Goal: Task Accomplishment & Management: Use online tool/utility

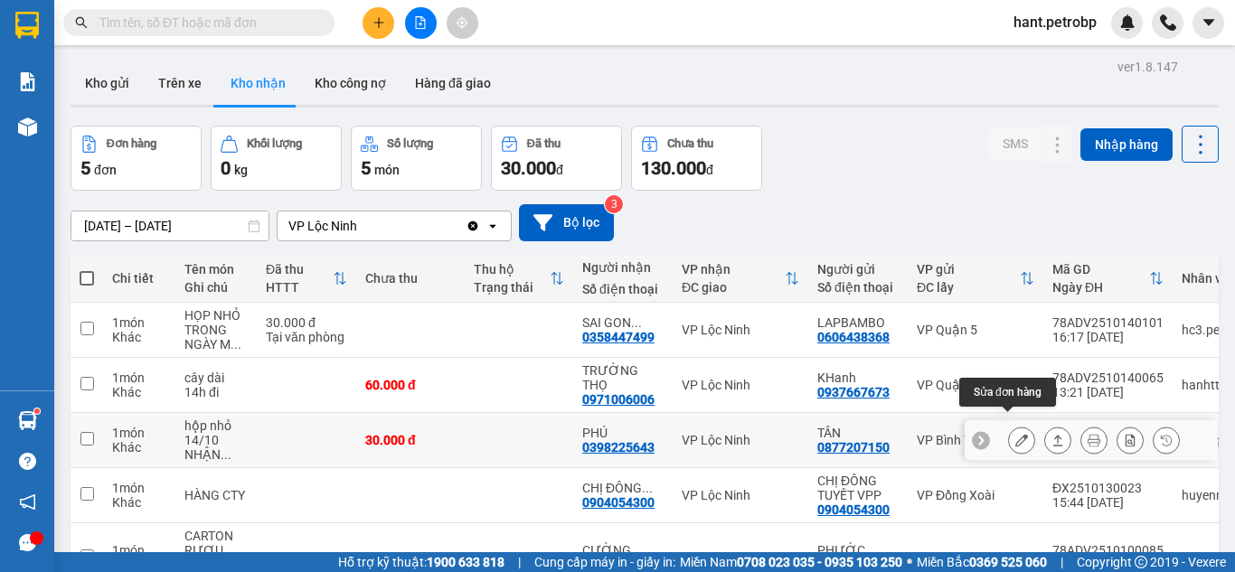
click at [1009, 433] on button at bounding box center [1021, 441] width 25 height 32
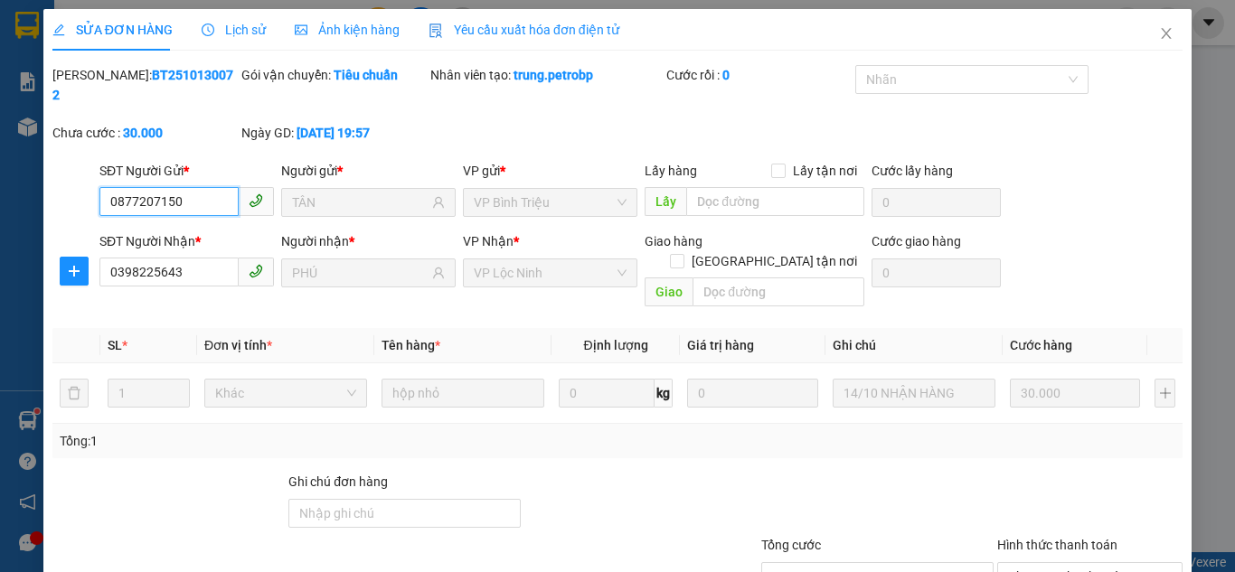
type input "0877207150"
type input "TÂN"
type input "0398225643"
type input "PHÚ"
type input "30.000"
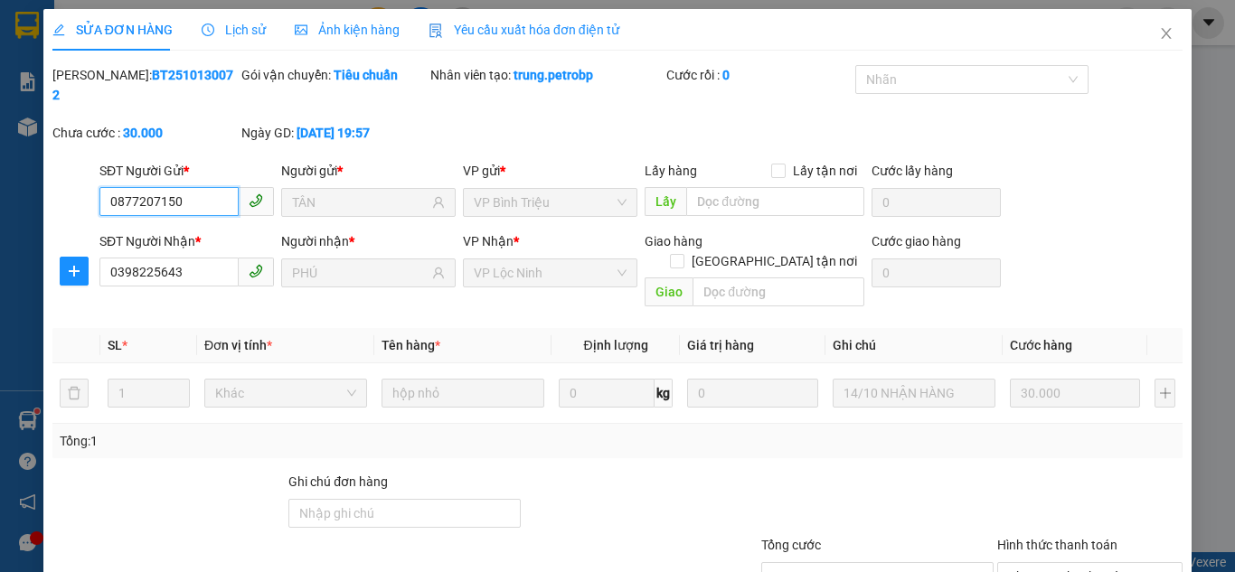
scroll to position [100, 0]
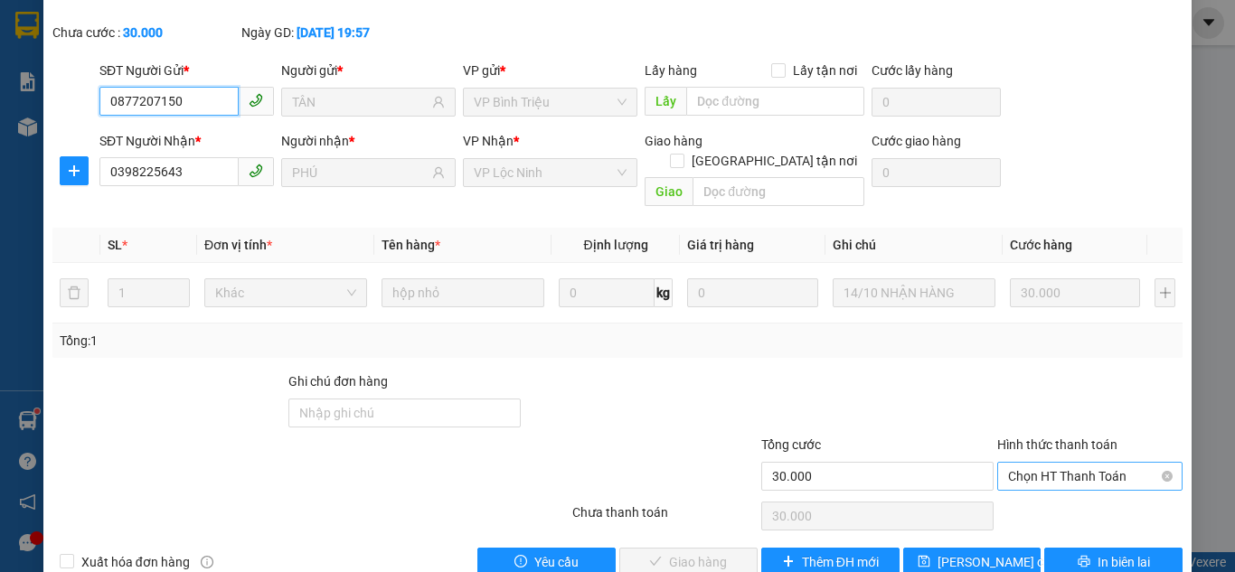
drag, startPoint x: 1099, startPoint y: 427, endPoint x: 1064, endPoint y: 449, distance: 41.9
click at [1099, 463] on span "Chọn HT Thanh Toán" at bounding box center [1090, 476] width 164 height 27
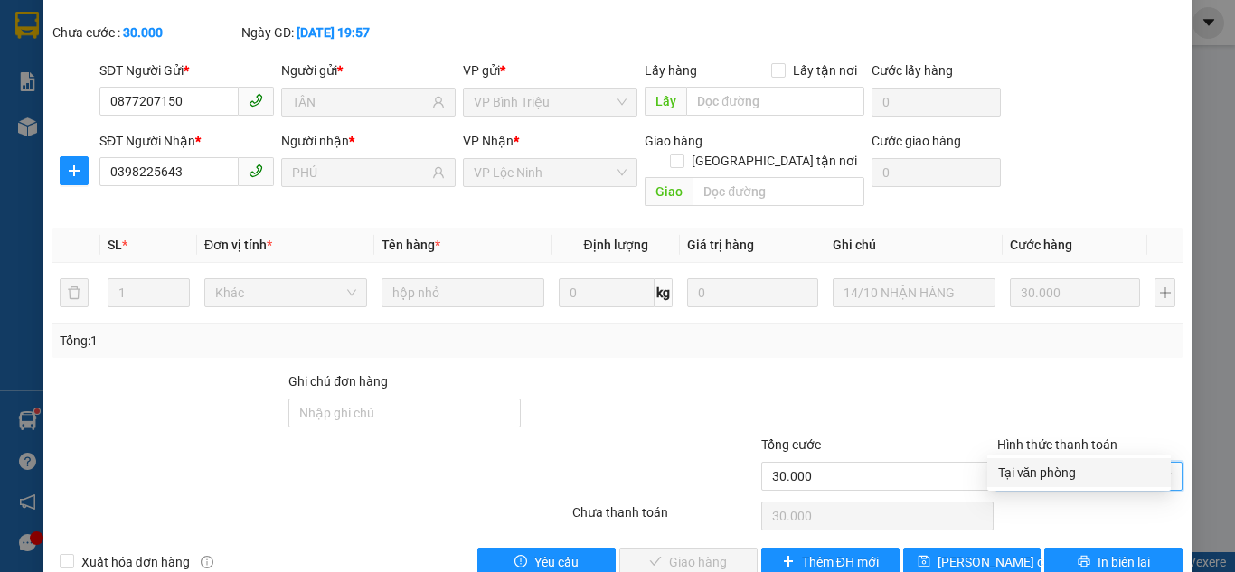
click at [1048, 459] on div "Tại văn phòng" at bounding box center [1079, 472] width 184 height 29
type input "0"
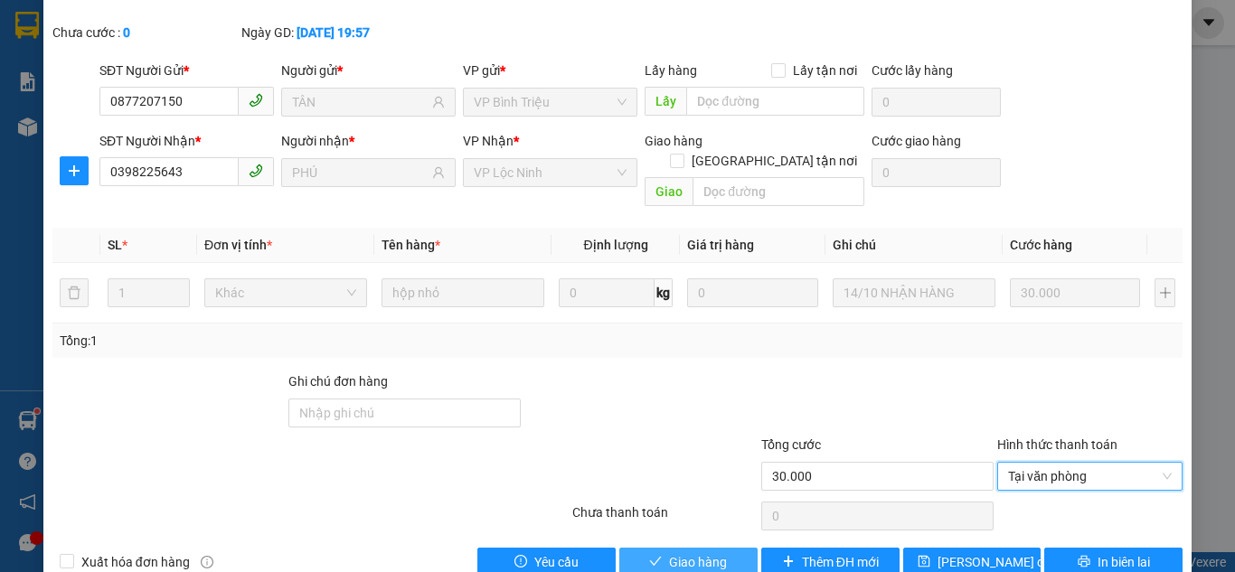
click at [686, 552] on span "Giao hàng" at bounding box center [698, 562] width 58 height 20
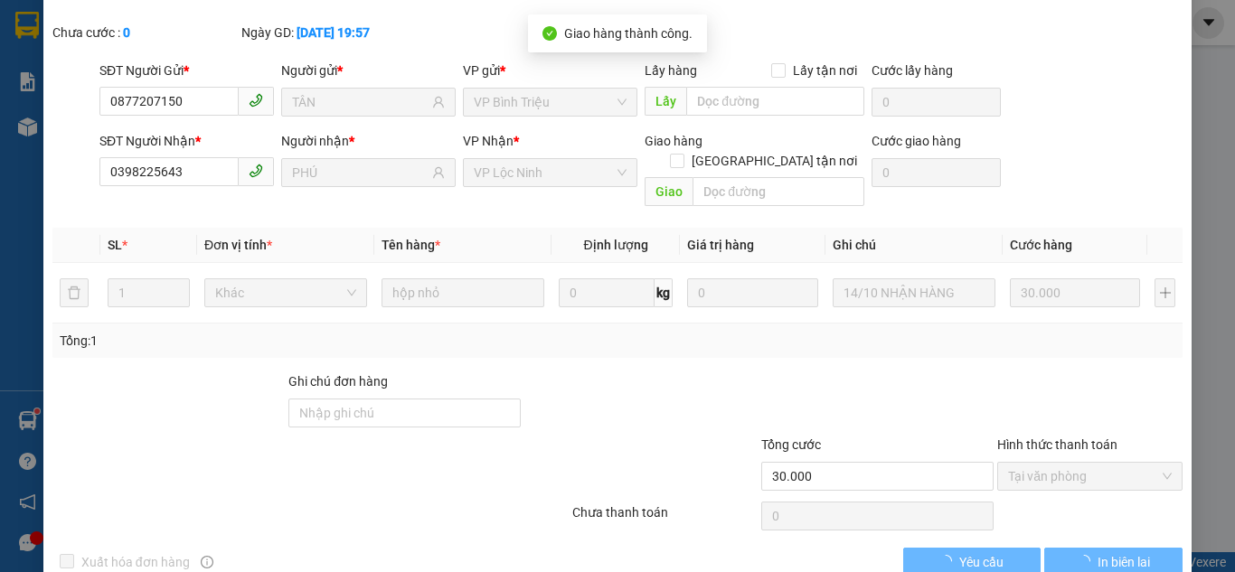
scroll to position [0, 0]
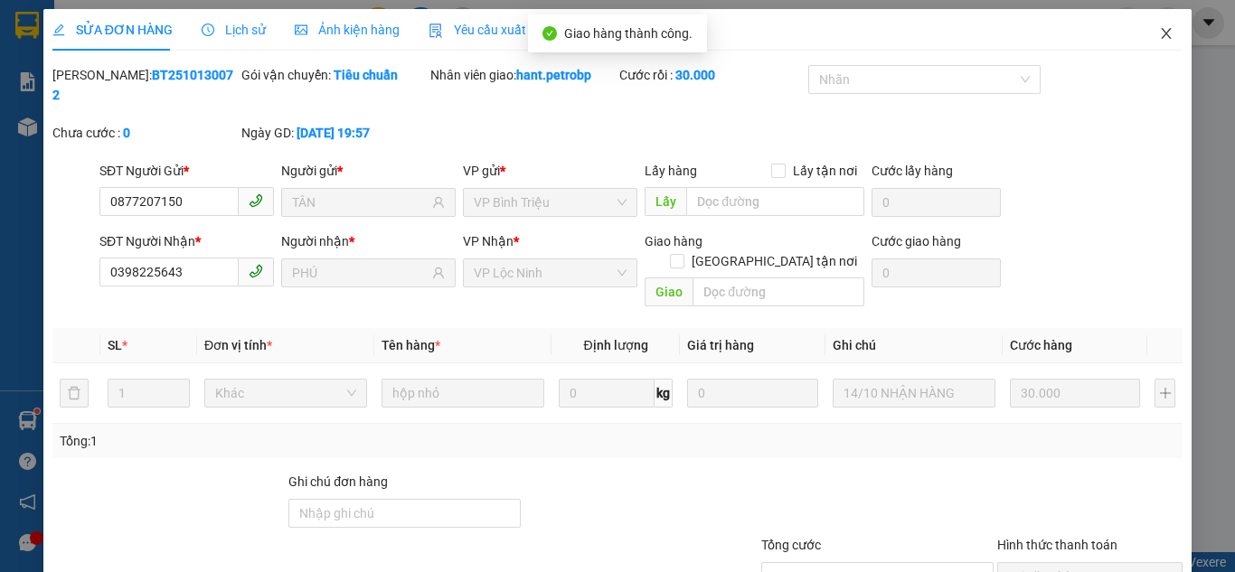
click at [1162, 36] on span "Close" at bounding box center [1166, 34] width 51 height 51
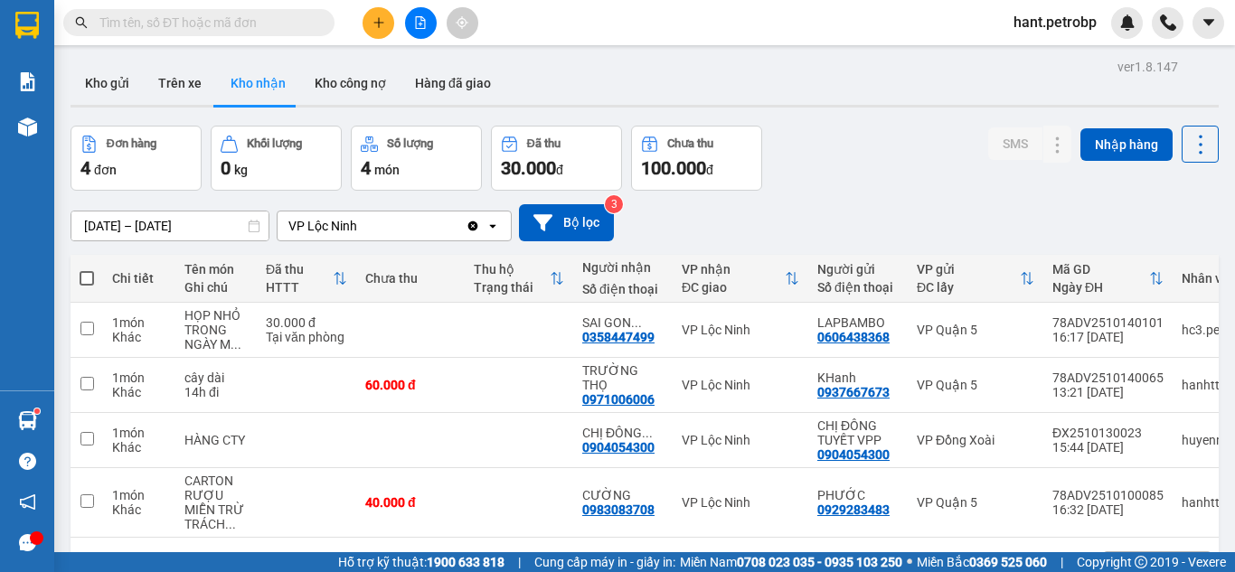
drag, startPoint x: 179, startPoint y: 75, endPoint x: 216, endPoint y: 147, distance: 81.3
click at [182, 78] on button "Trên xe" at bounding box center [180, 82] width 72 height 43
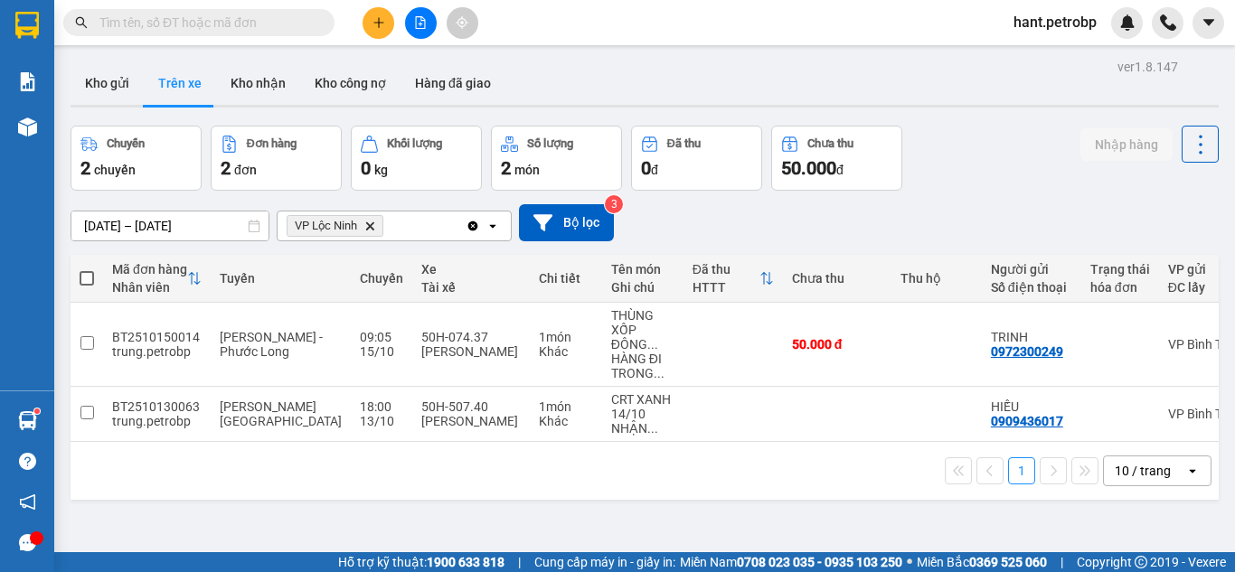
drag, startPoint x: 330, startPoint y: 450, endPoint x: 495, endPoint y: 463, distance: 165.9
click at [495, 463] on div "1 10 / trang open" at bounding box center [645, 471] width 1148 height 58
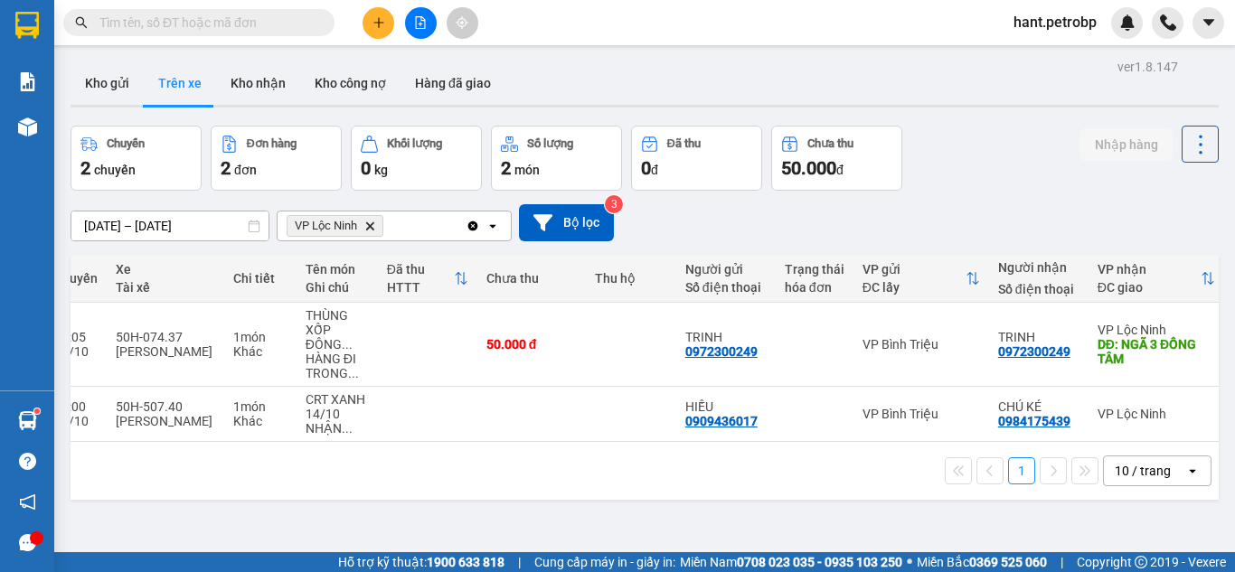
scroll to position [0, 318]
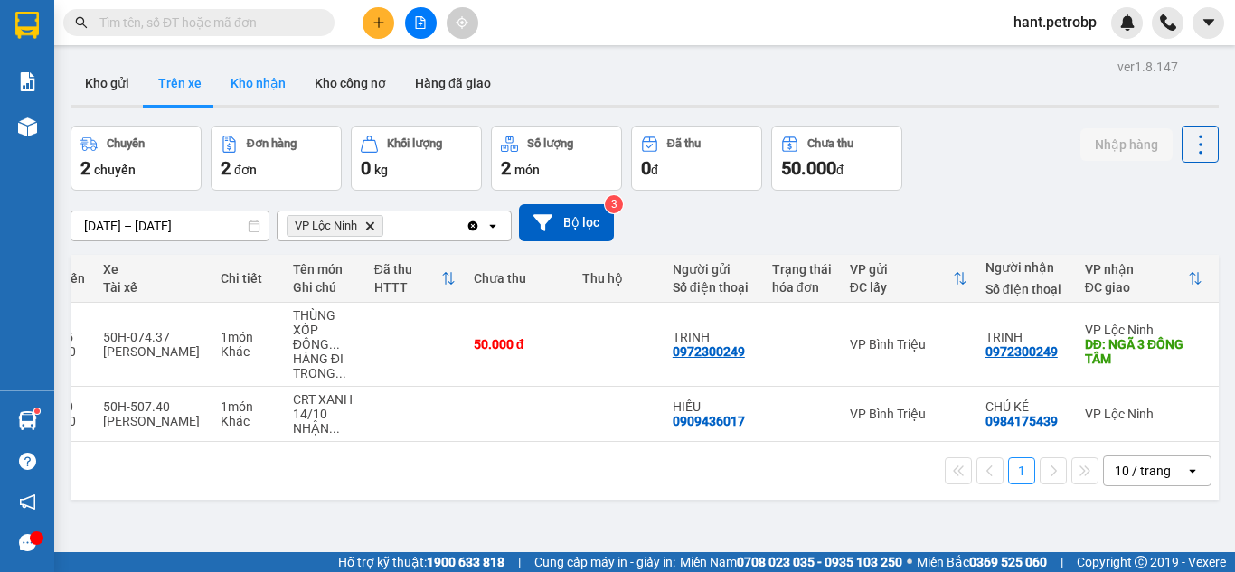
click at [281, 95] on button "Kho nhận" at bounding box center [258, 82] width 84 height 43
type input "10/10/2025 – 15/10/2025"
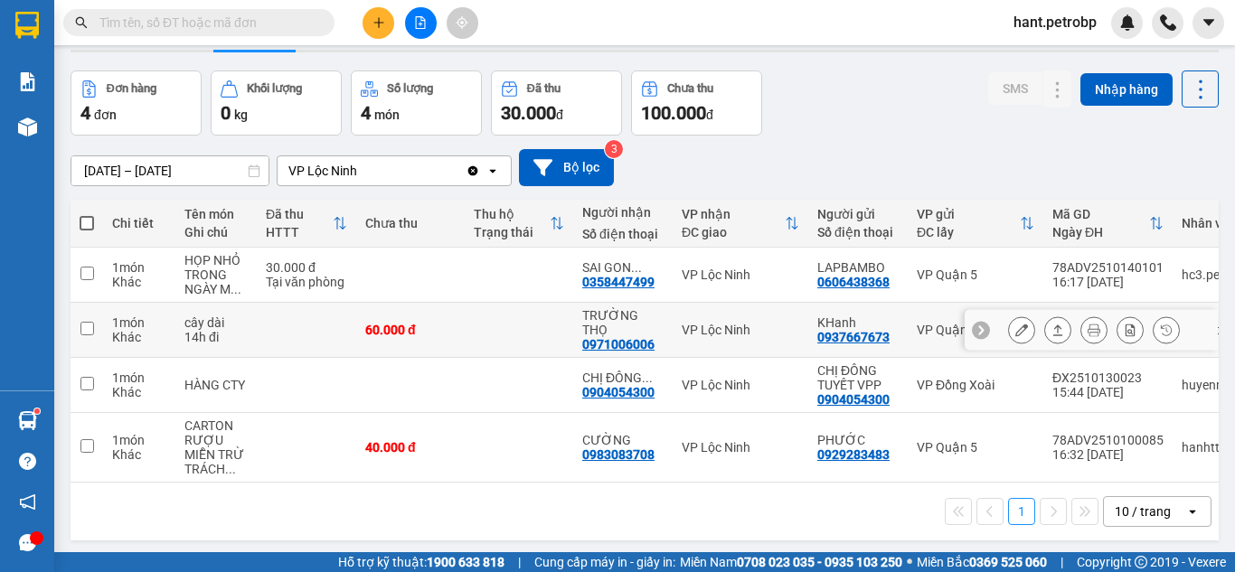
scroll to position [83, 0]
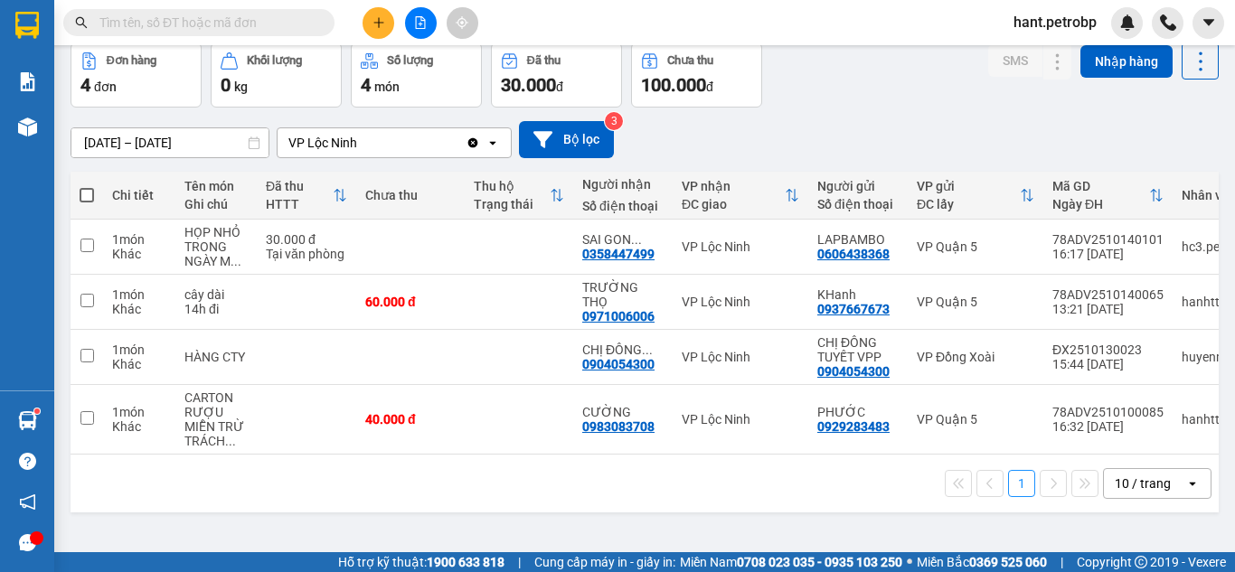
click at [231, 24] on input "text" at bounding box center [205, 23] width 213 height 20
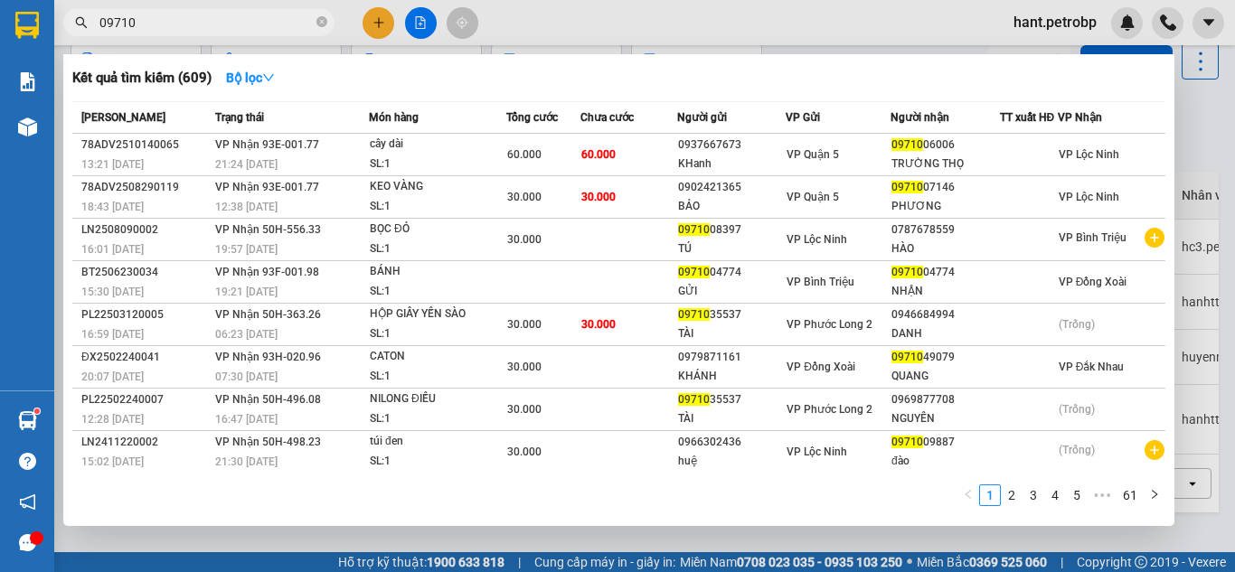
type input "09710"
click at [1196, 90] on div at bounding box center [617, 286] width 1235 height 572
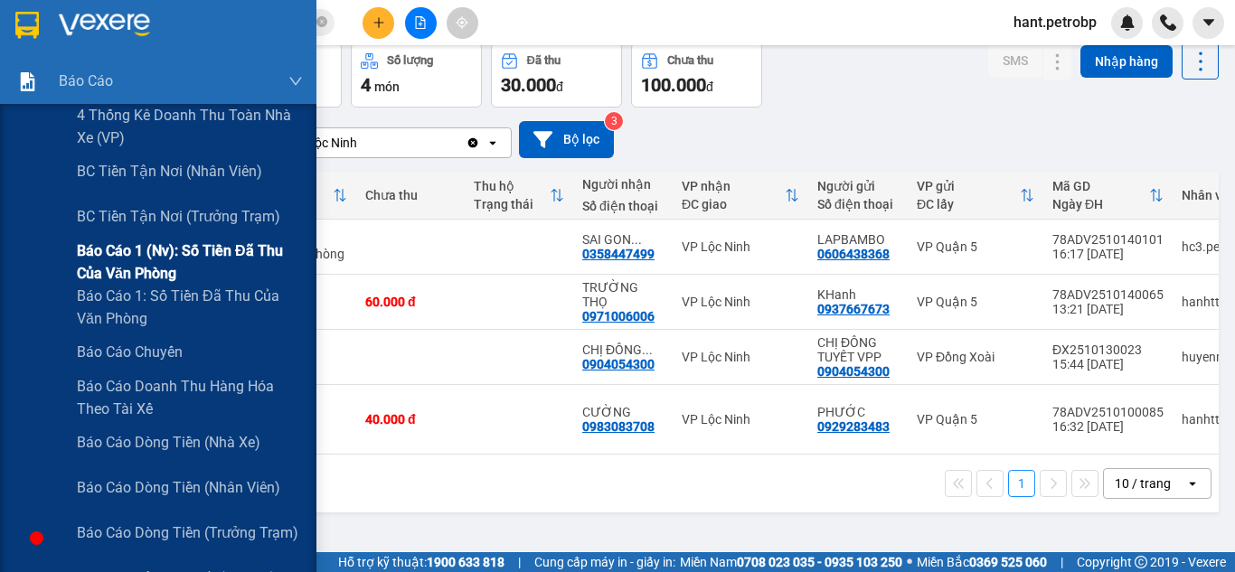
drag, startPoint x: 202, startPoint y: 230, endPoint x: 207, endPoint y: 251, distance: 22.4
click at [202, 231] on div "BC tiền tận nơi (trưởng trạm)" at bounding box center [190, 216] width 226 height 45
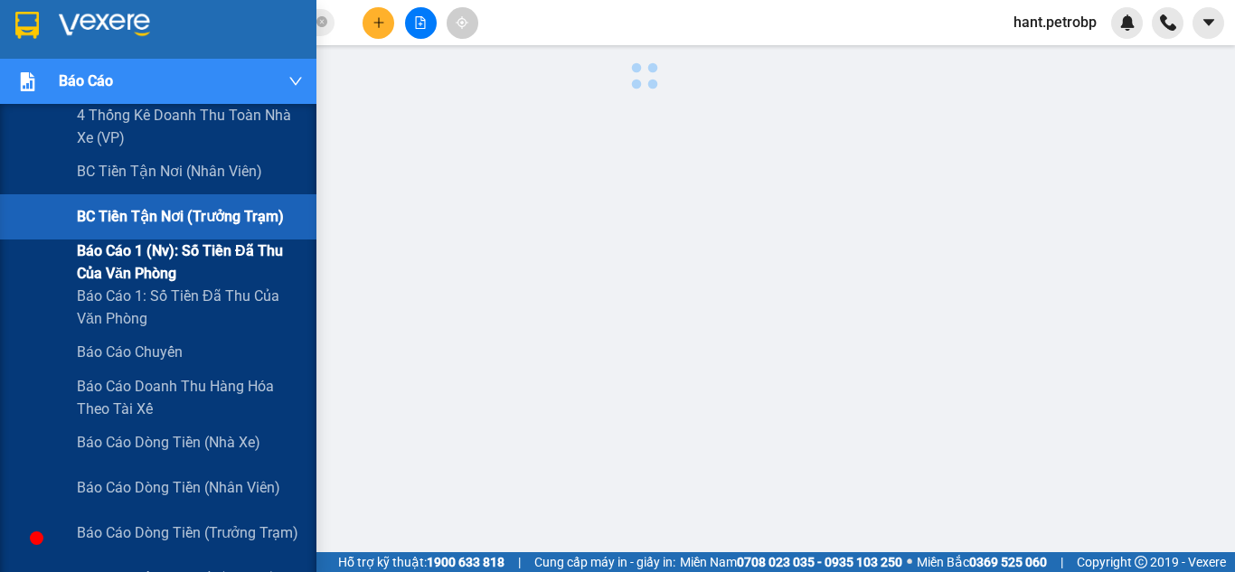
click at [207, 251] on span "Báo cáo 1 (nv): Số tiền đã thu của văn phòng" at bounding box center [190, 262] width 226 height 45
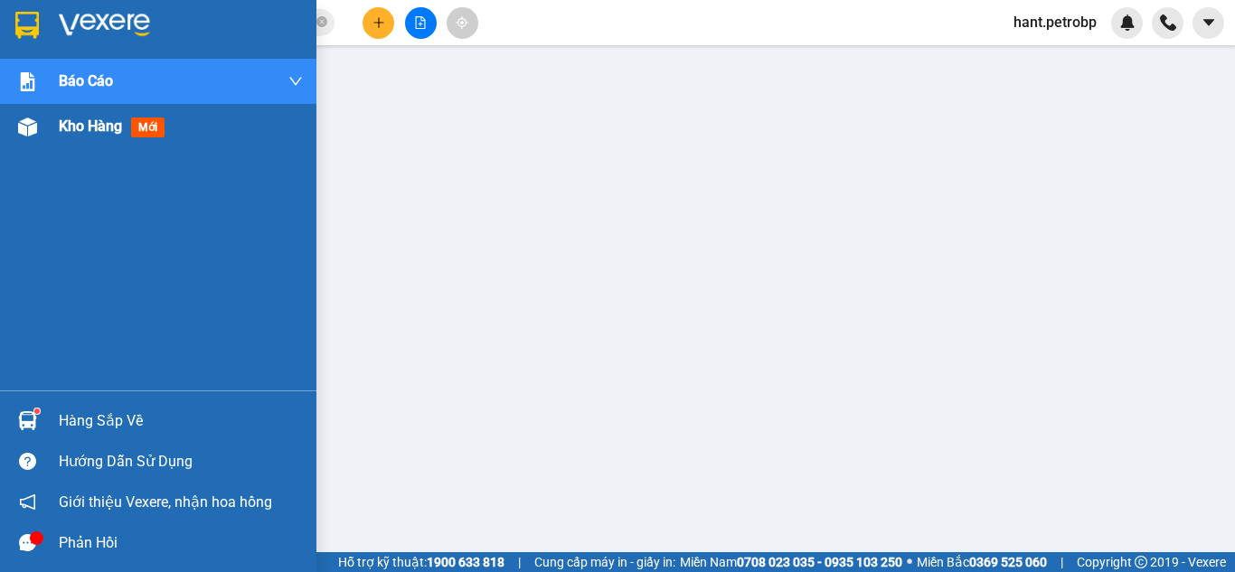
click at [26, 127] on img at bounding box center [27, 127] width 19 height 19
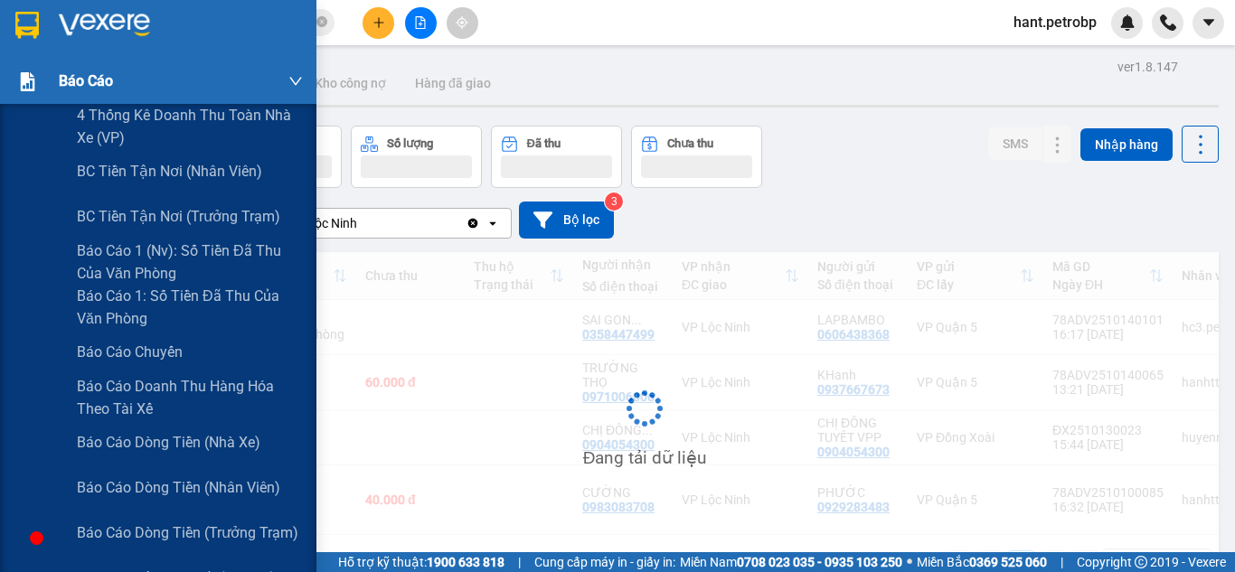
click at [219, 82] on div "Báo cáo" at bounding box center [181, 81] width 244 height 45
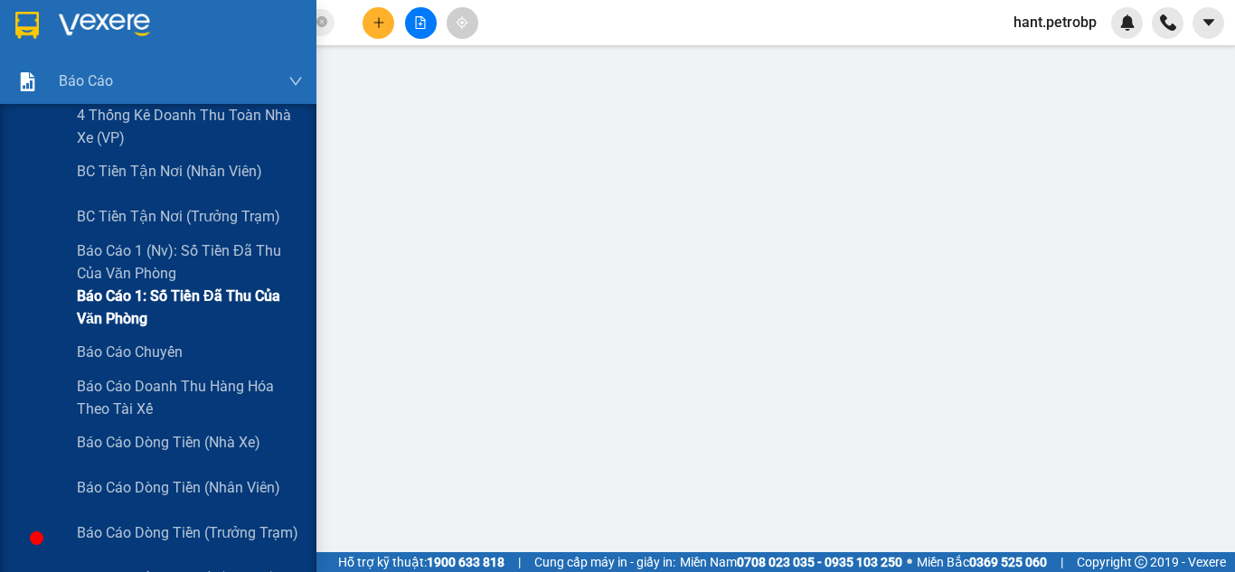
click at [239, 287] on span "Báo cáo 1: Số tiền đã thu của văn phòng" at bounding box center [190, 307] width 226 height 45
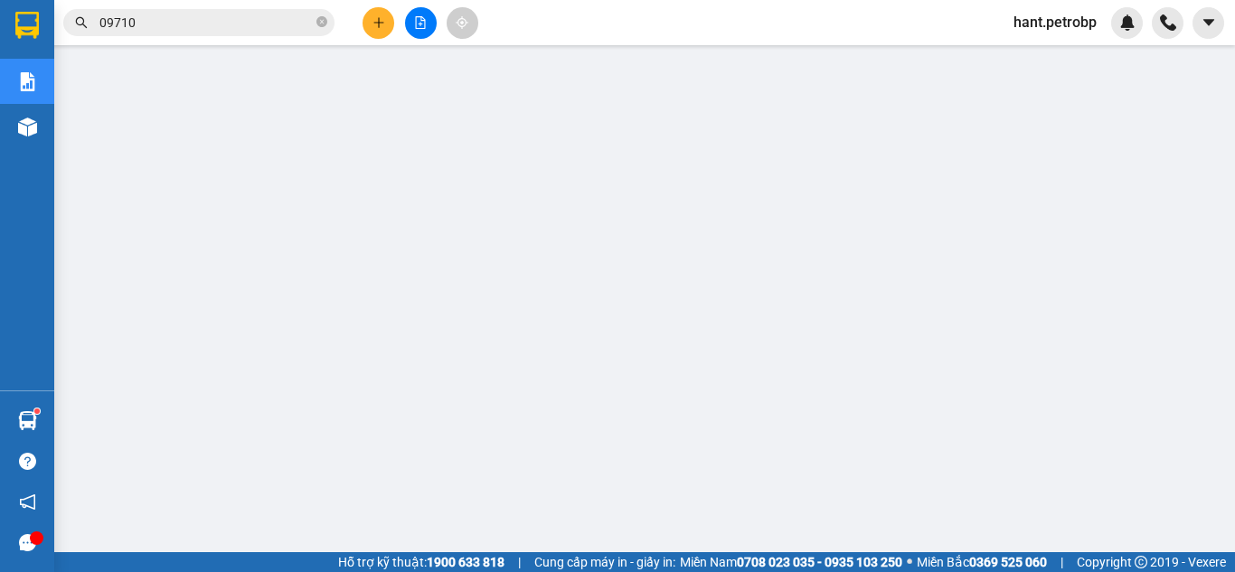
scroll to position [90, 0]
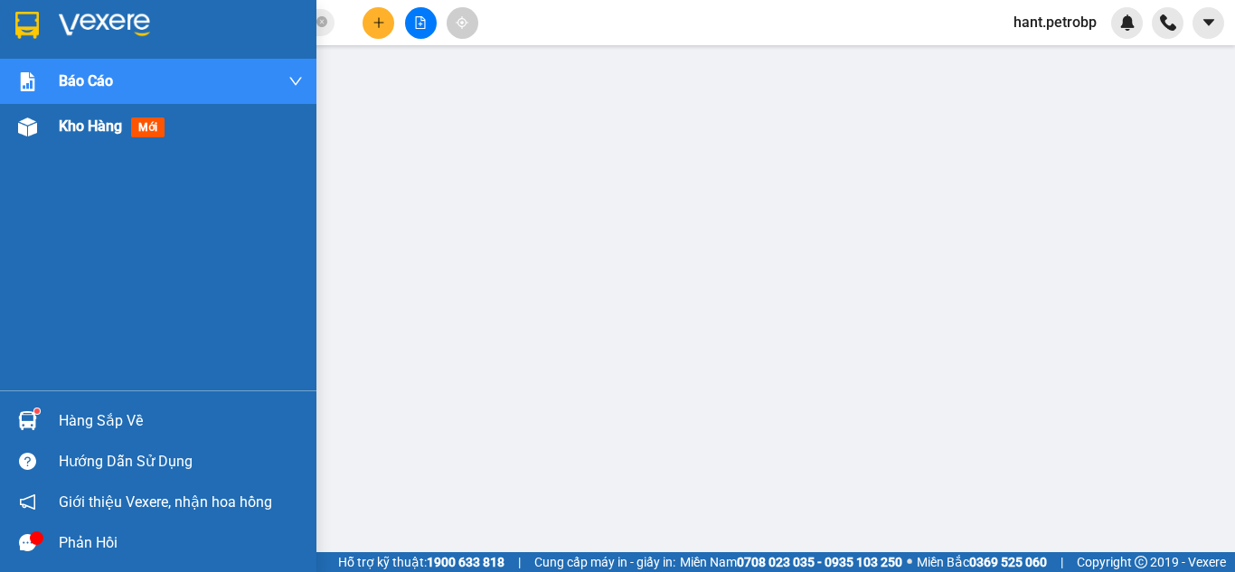
click at [42, 130] on div at bounding box center [28, 127] width 32 height 32
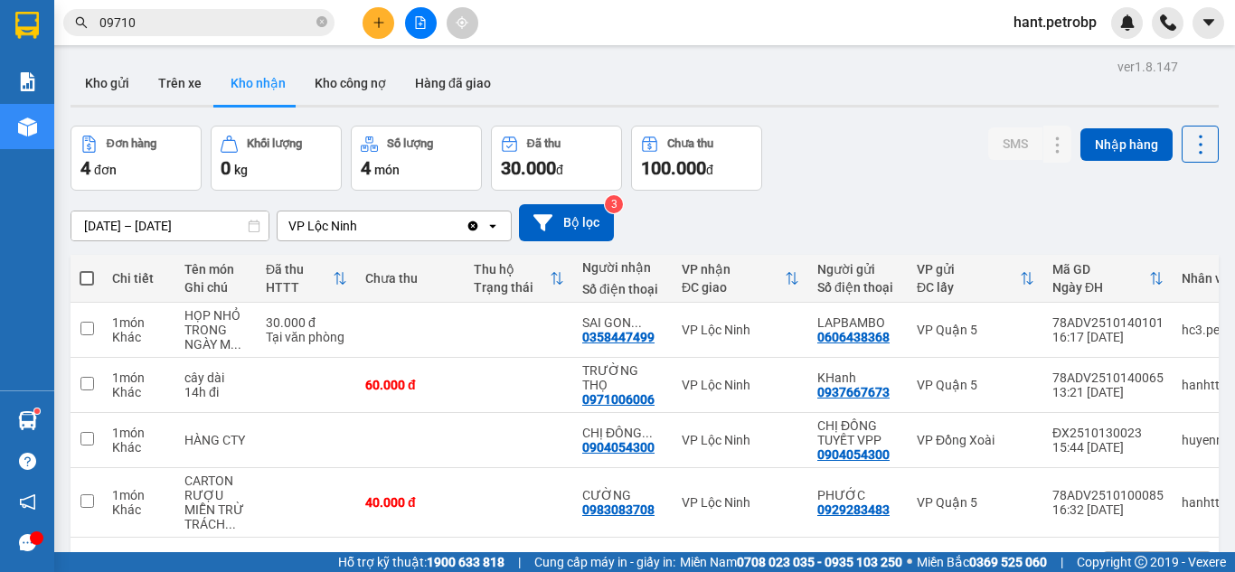
click at [1041, 28] on span "hant.petrobp" at bounding box center [1055, 22] width 112 height 23
click at [1024, 52] on li "Đăng xuất" at bounding box center [1054, 56] width 116 height 29
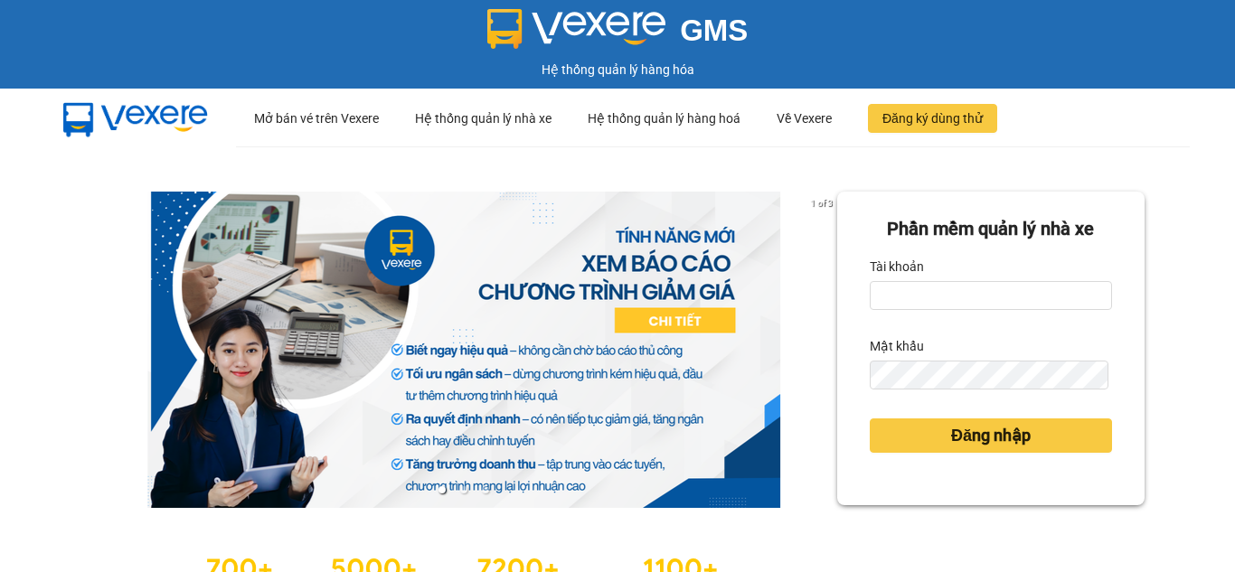
click at [914, 282] on input "Tài khoản" at bounding box center [991, 295] width 242 height 29
type input "nhungnth.petrobp"
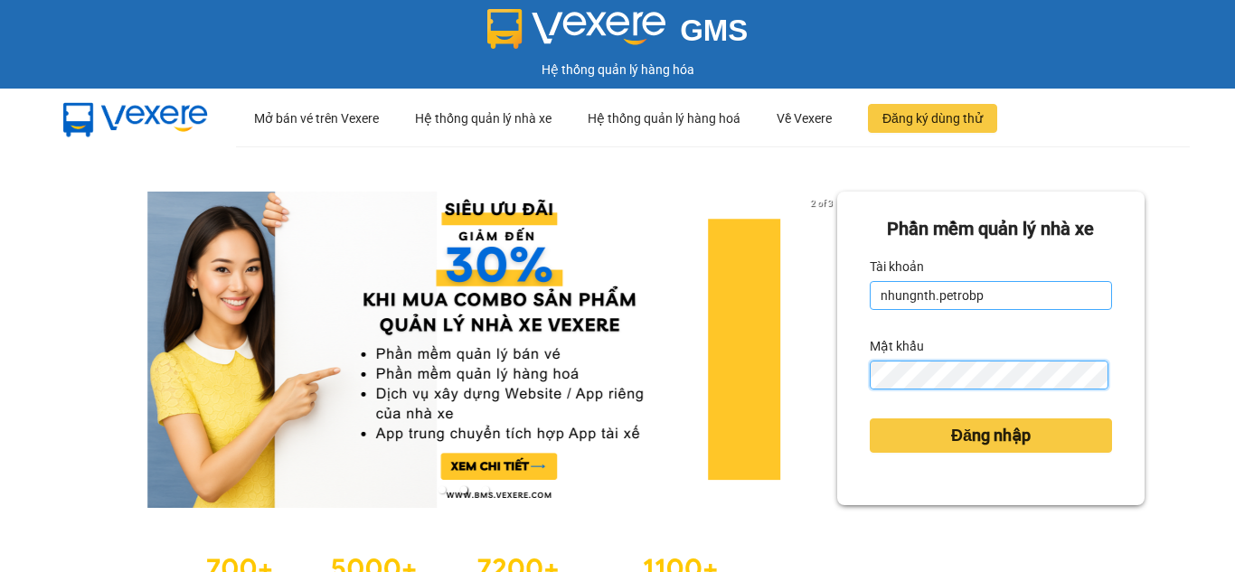
click at [870, 419] on button "Đăng nhập" at bounding box center [991, 436] width 242 height 34
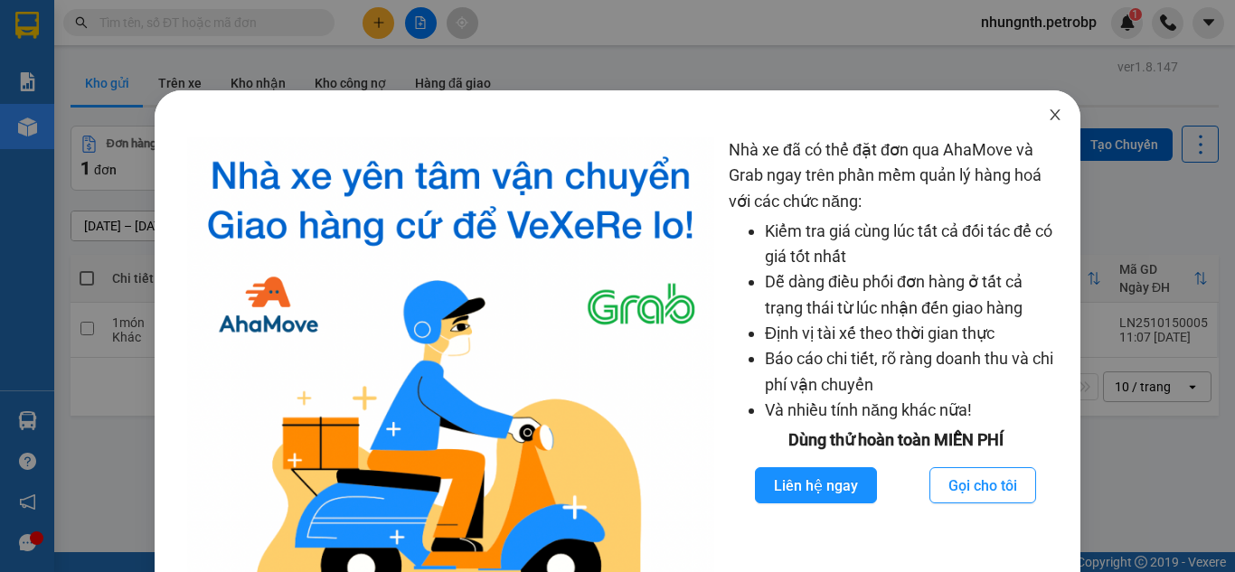
click at [1048, 118] on icon "close" at bounding box center [1055, 115] width 14 height 14
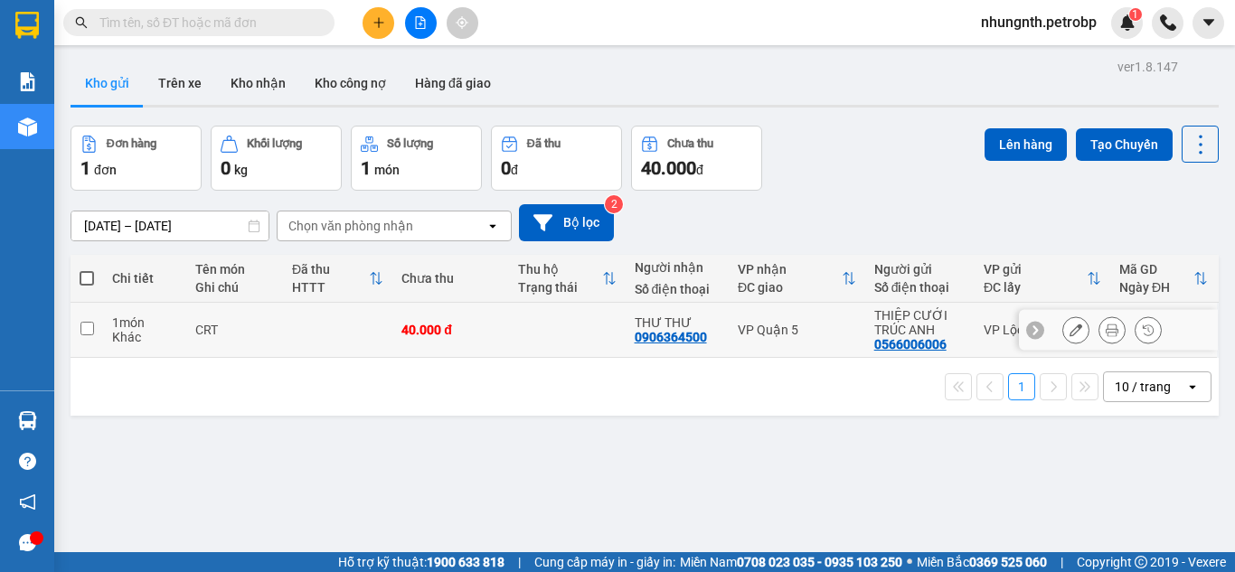
click at [94, 327] on td at bounding box center [87, 330] width 33 height 55
checkbox input "true"
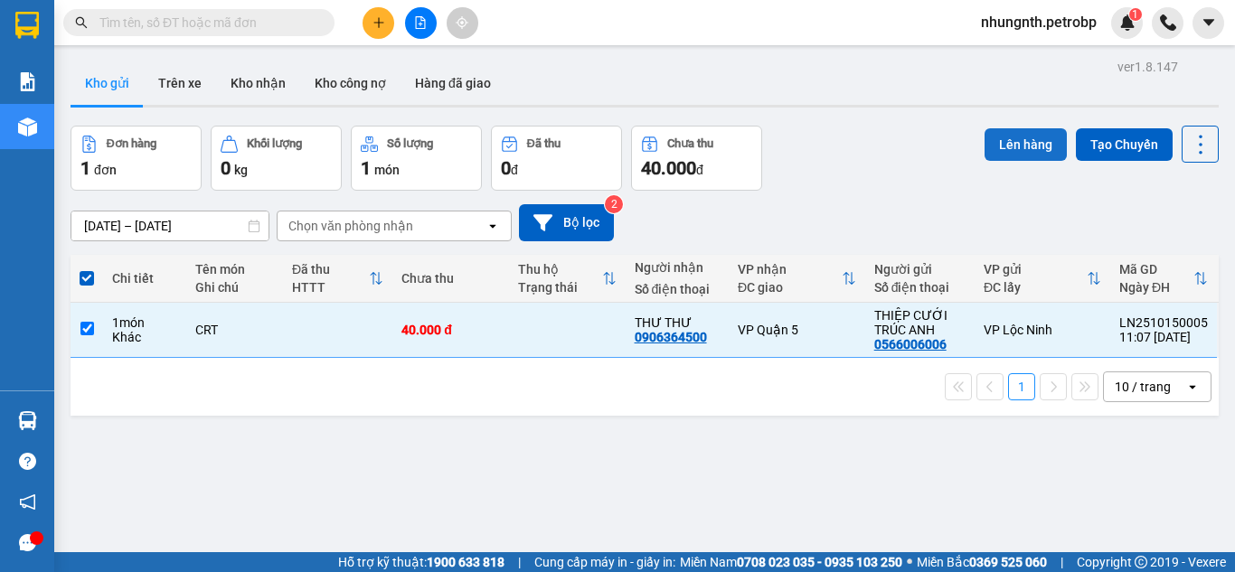
click at [1035, 144] on button "Lên hàng" at bounding box center [1026, 144] width 82 height 33
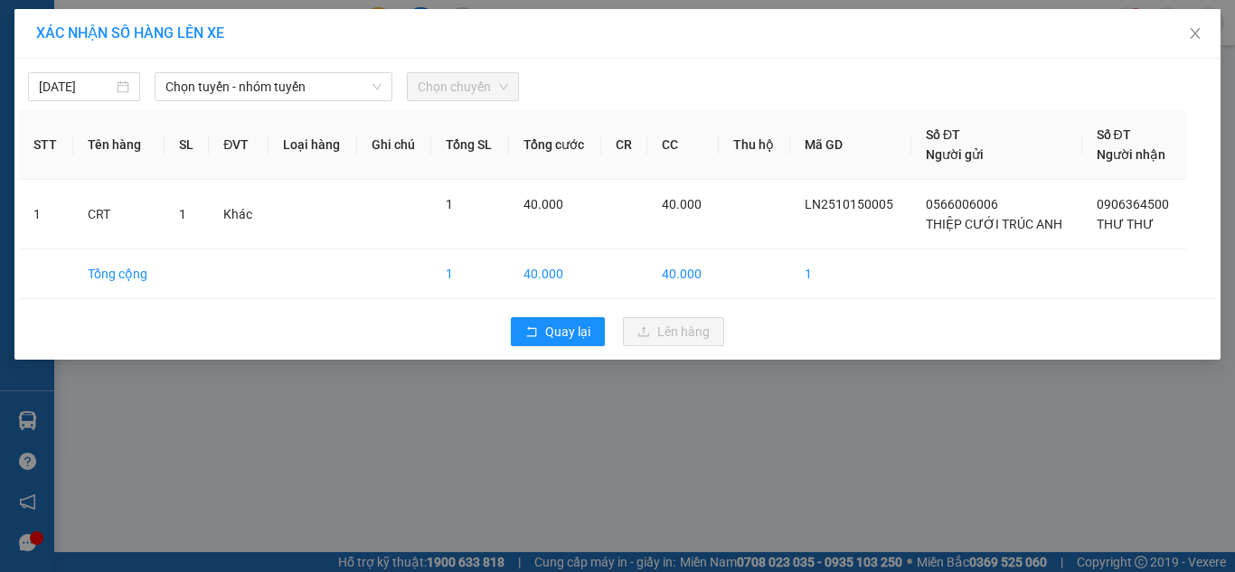
click at [292, 68] on div "[DATE] Chọn tuyến - nhóm tuyến Chọn chuyến" at bounding box center [617, 82] width 1197 height 38
click at [291, 82] on span "Chọn tuyến - nhóm tuyến" at bounding box center [273, 86] width 216 height 27
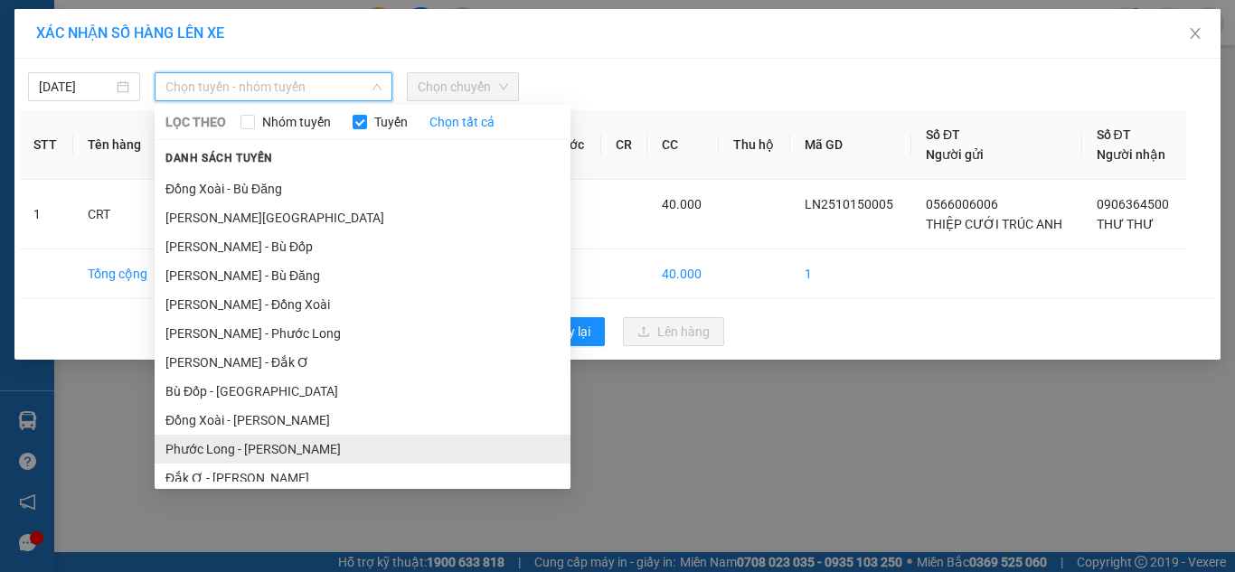
scroll to position [264, 0]
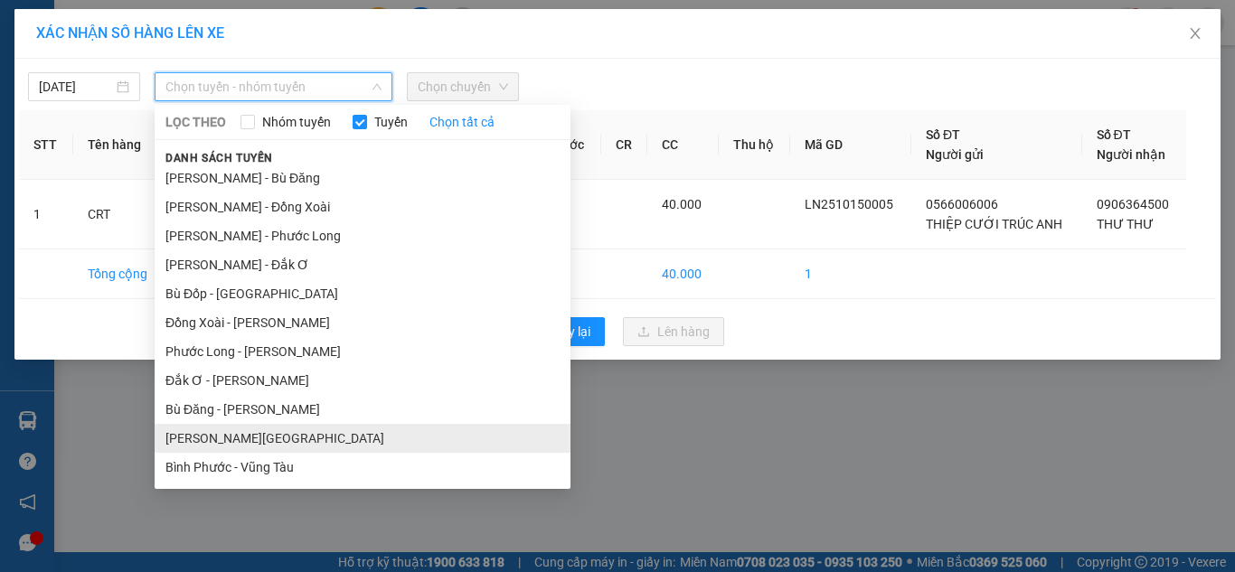
click at [225, 441] on li "[PERSON_NAME][GEOGRAPHIC_DATA]" at bounding box center [363, 438] width 416 height 29
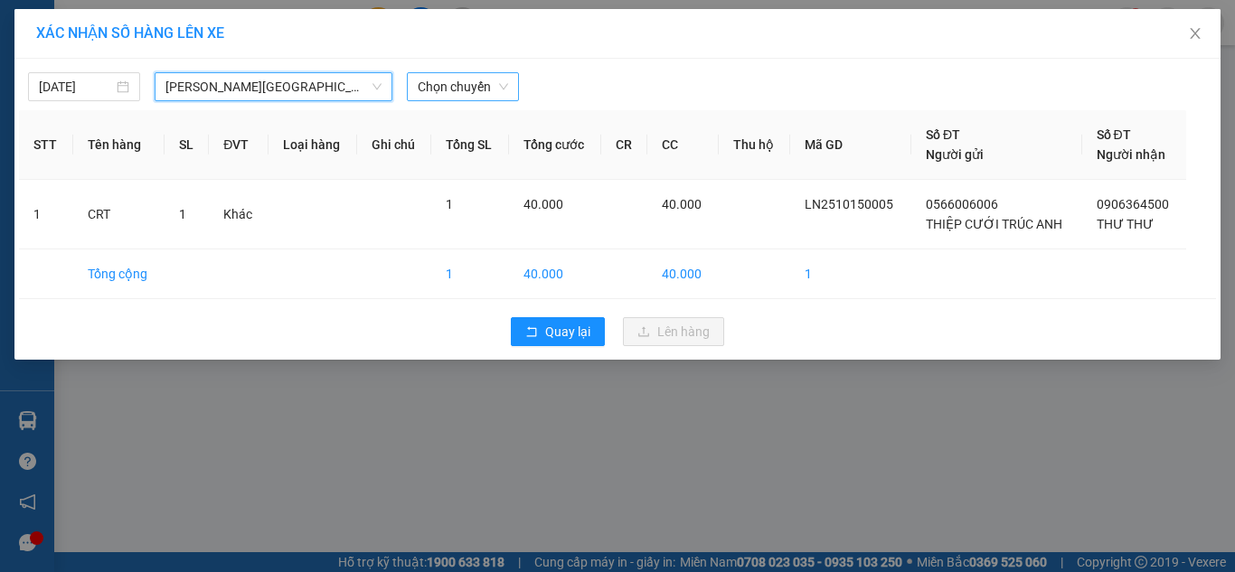
click at [451, 80] on span "Chọn chuyến" at bounding box center [463, 86] width 90 height 27
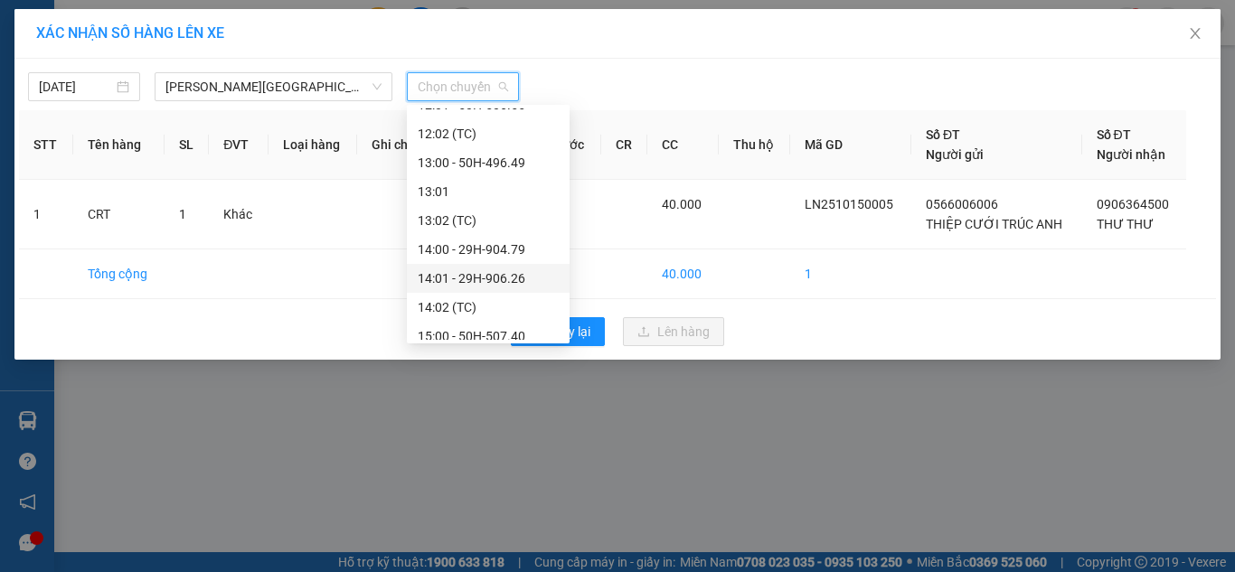
scroll to position [622, 0]
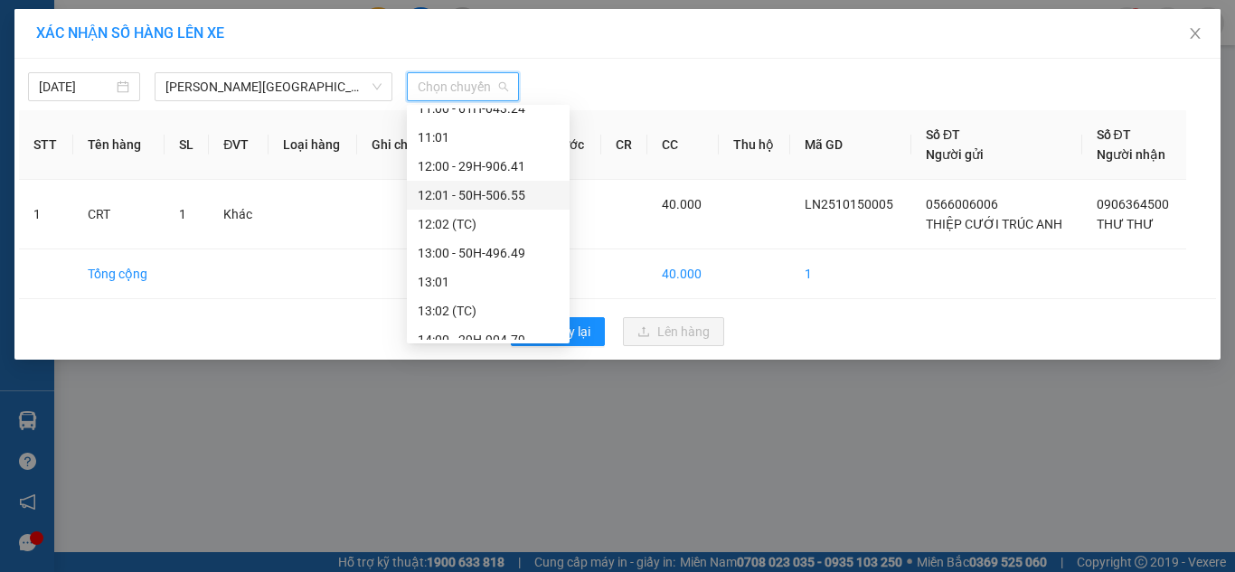
click at [514, 201] on div "12:01 - 50H-506.55" at bounding box center [488, 195] width 141 height 20
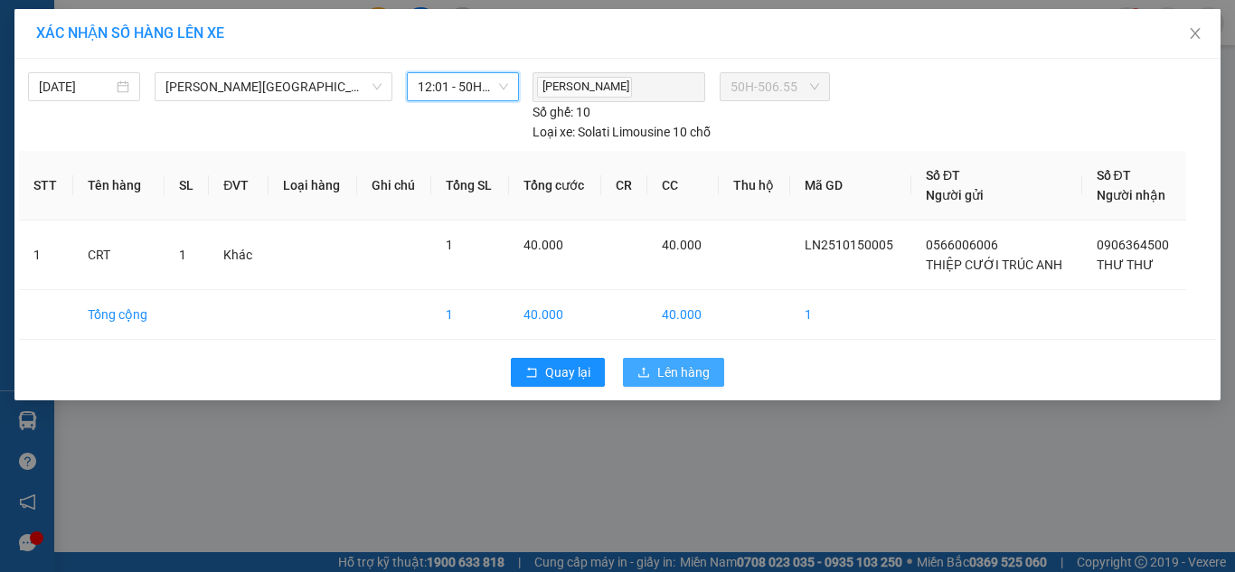
click at [664, 368] on span "Lên hàng" at bounding box center [683, 373] width 52 height 20
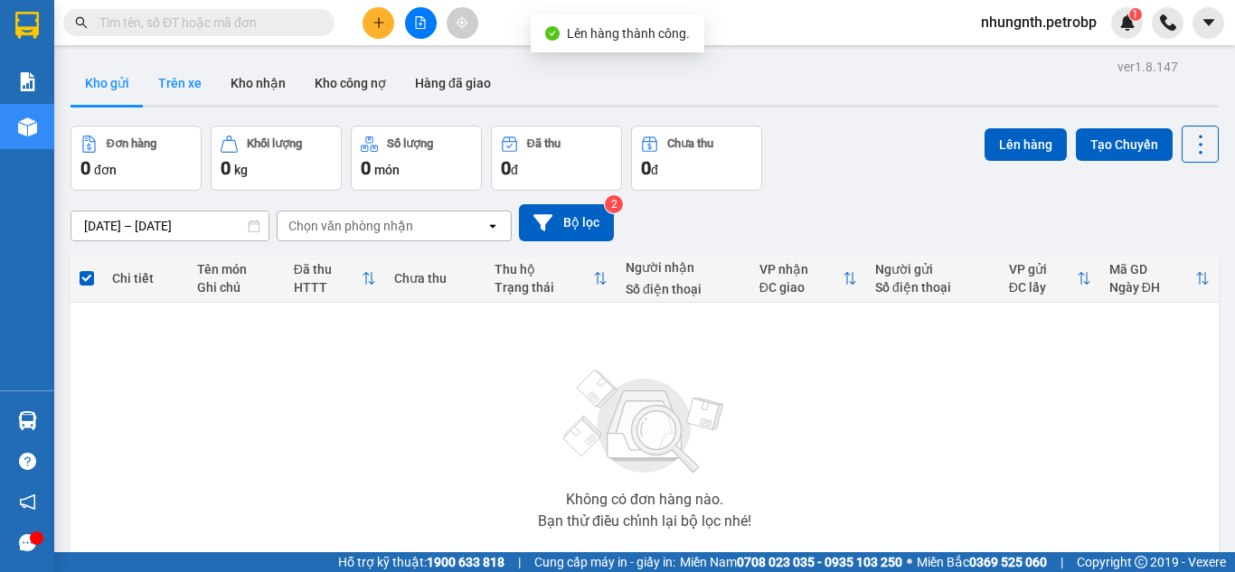
click at [184, 76] on button "Trên xe" at bounding box center [180, 82] width 72 height 43
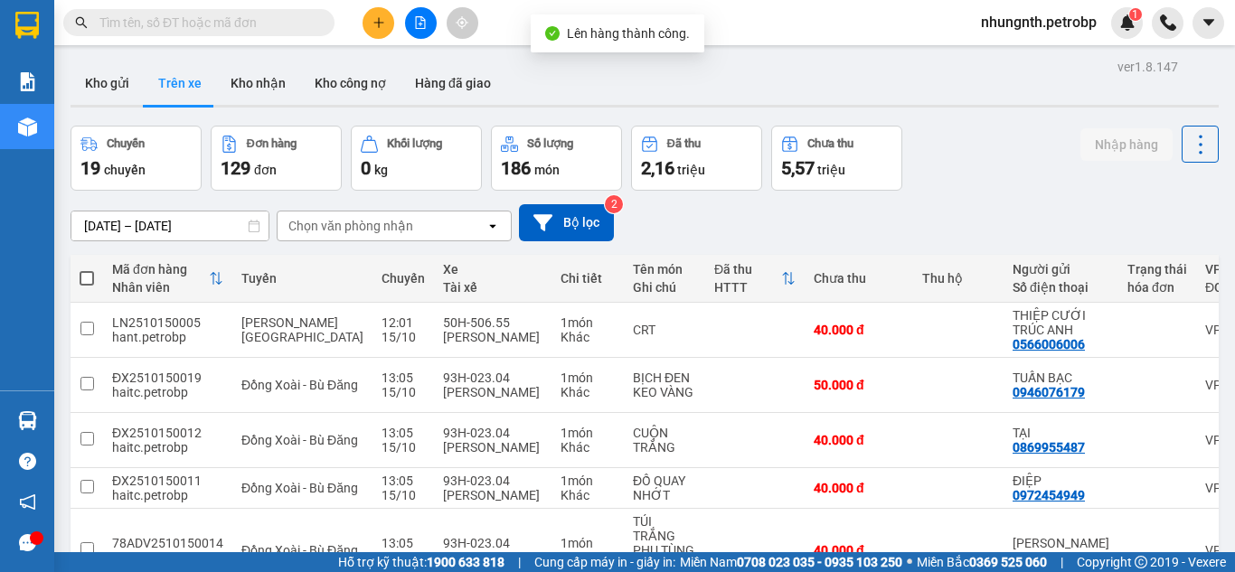
click at [96, 218] on input "[DATE] – [DATE]" at bounding box center [169, 226] width 197 height 29
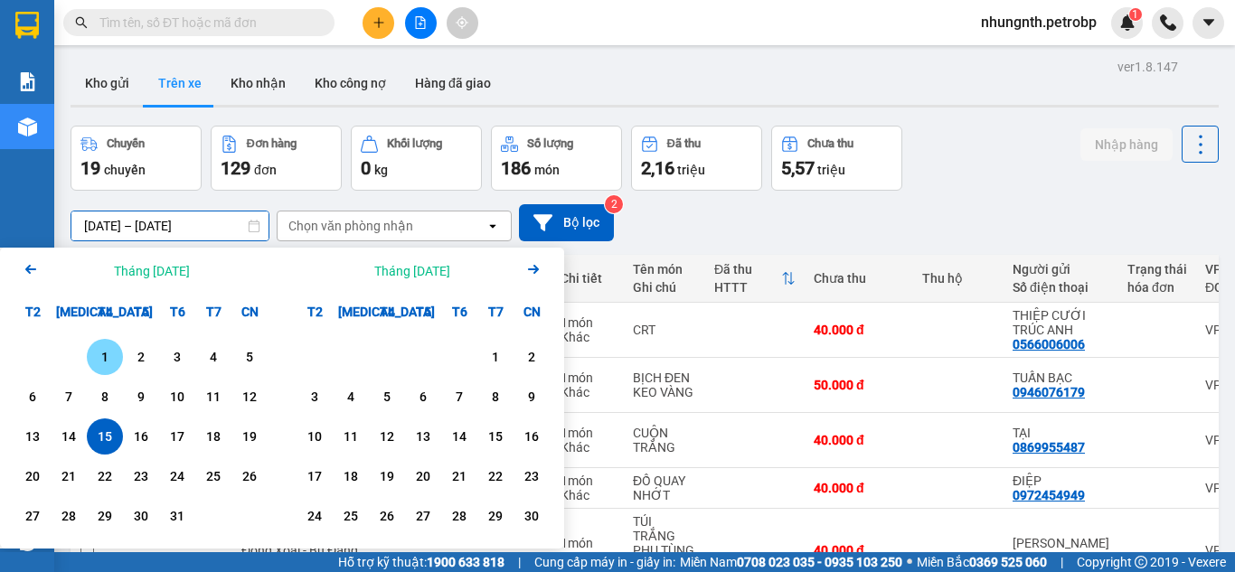
click at [112, 361] on div "1" at bounding box center [104, 357] width 25 height 22
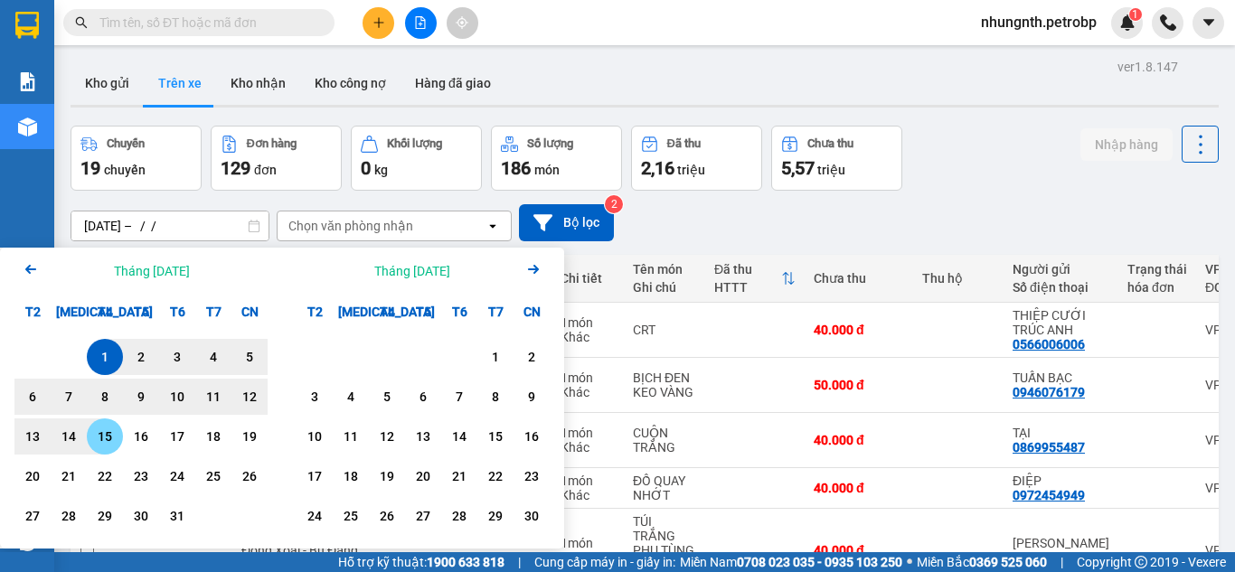
click at [101, 443] on div "15" at bounding box center [104, 437] width 25 height 22
type input "[DATE] – [DATE]"
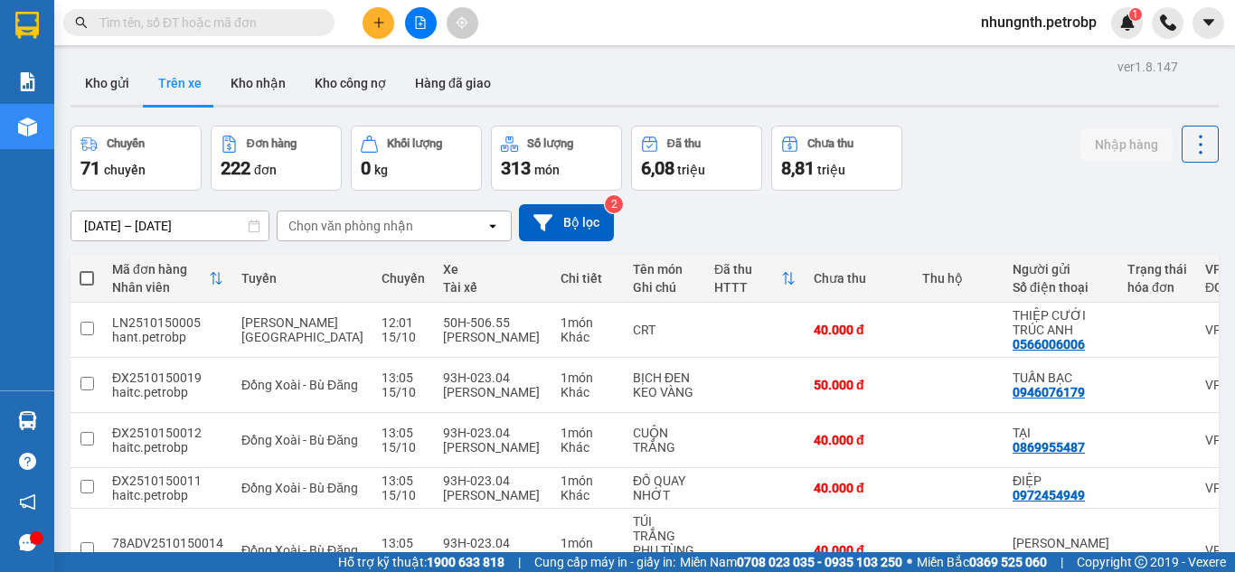
click at [308, 218] on div "Chọn văn phòng nhận" at bounding box center [350, 226] width 125 height 18
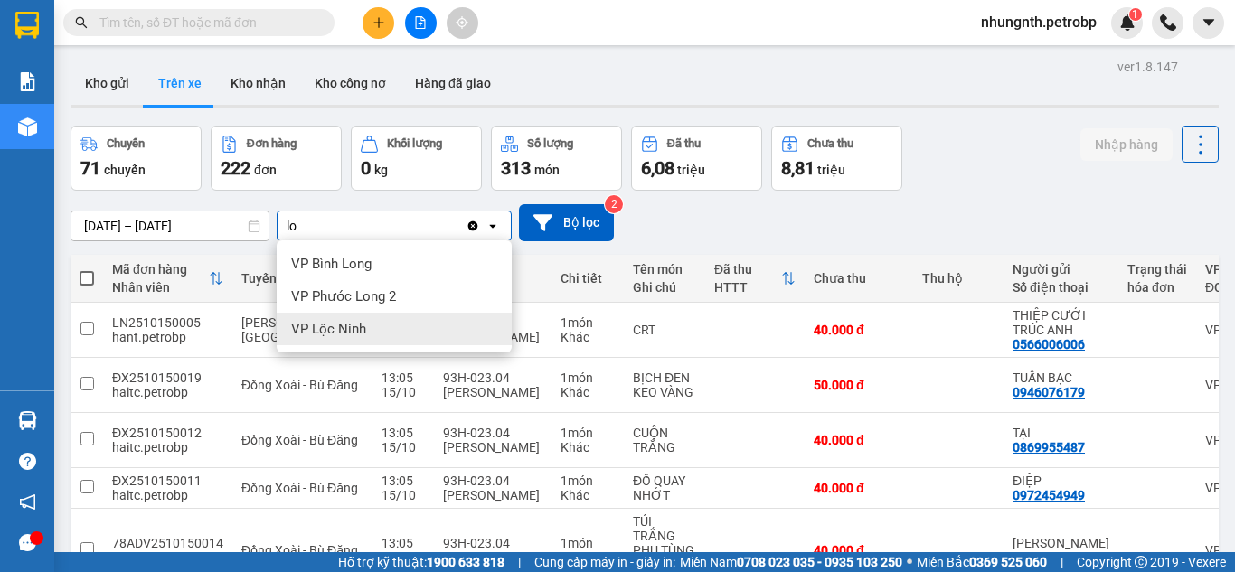
type input "lo"
click at [367, 321] on div "VP Lộc Ninh" at bounding box center [394, 329] width 235 height 33
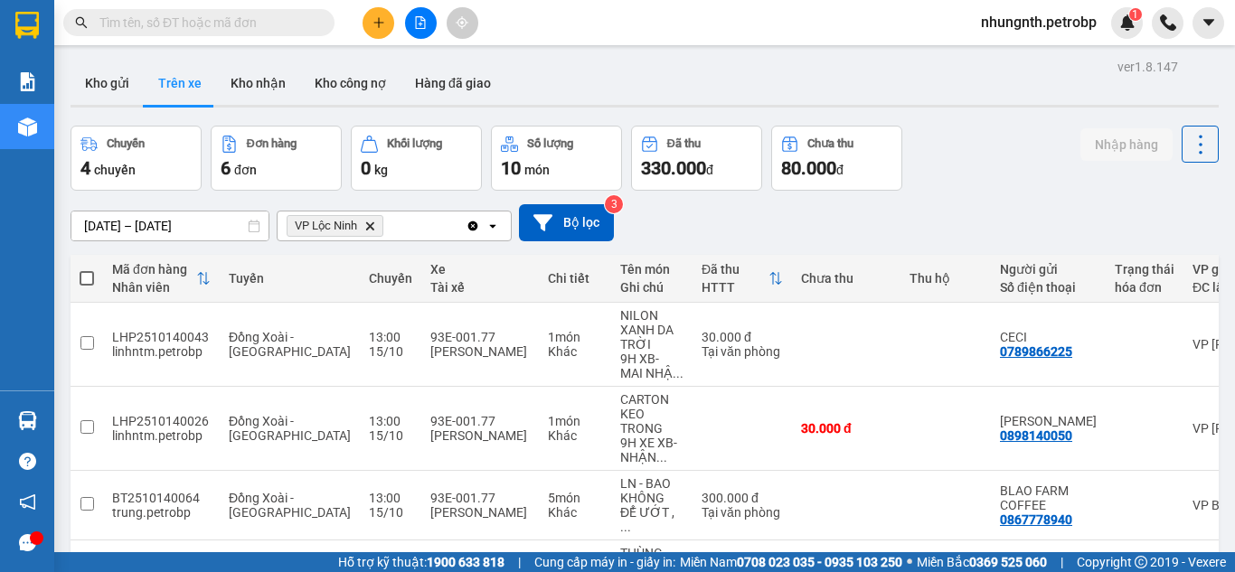
click at [381, 13] on button at bounding box center [379, 23] width 32 height 32
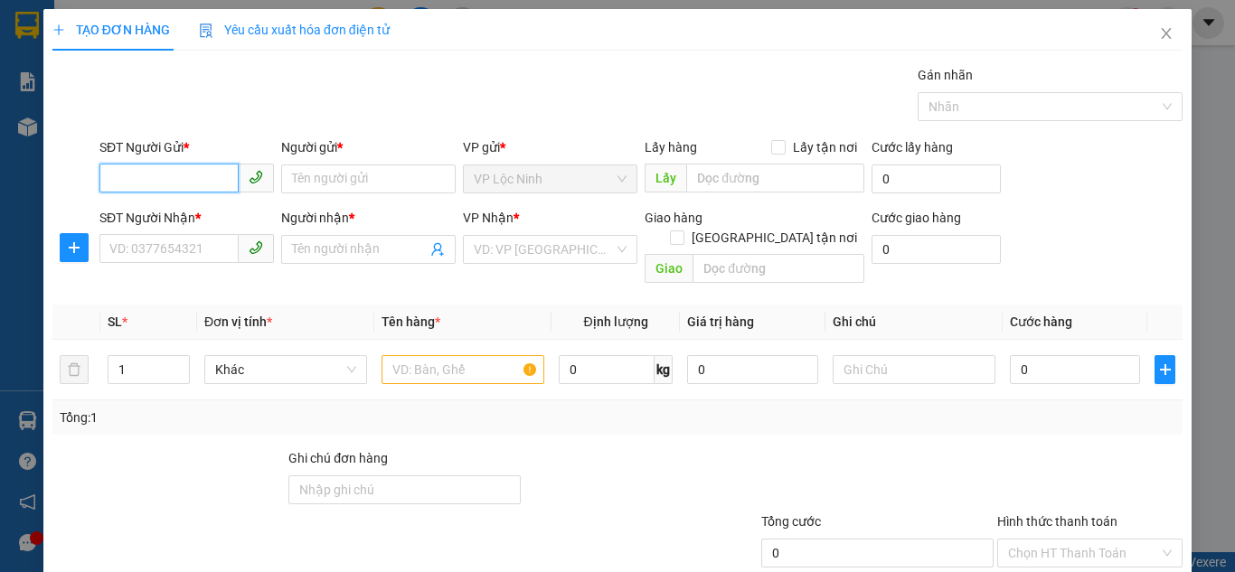
click at [197, 183] on input "SĐT Người Gửi *" at bounding box center [168, 178] width 139 height 29
type input "0943905488"
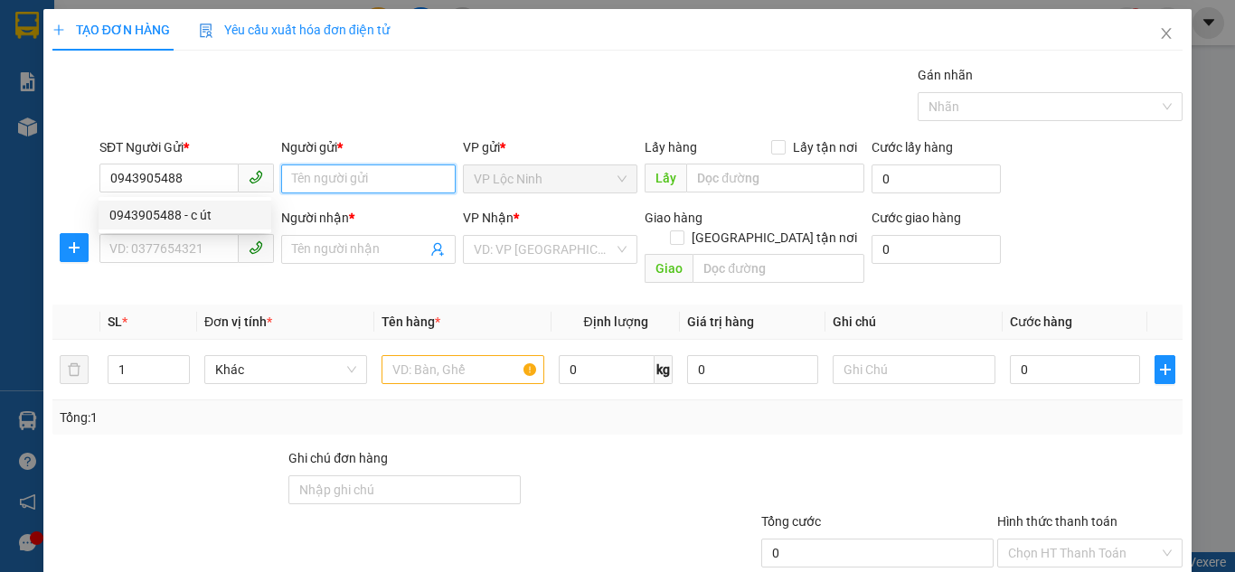
click at [366, 186] on input "Người gửi *" at bounding box center [368, 179] width 175 height 29
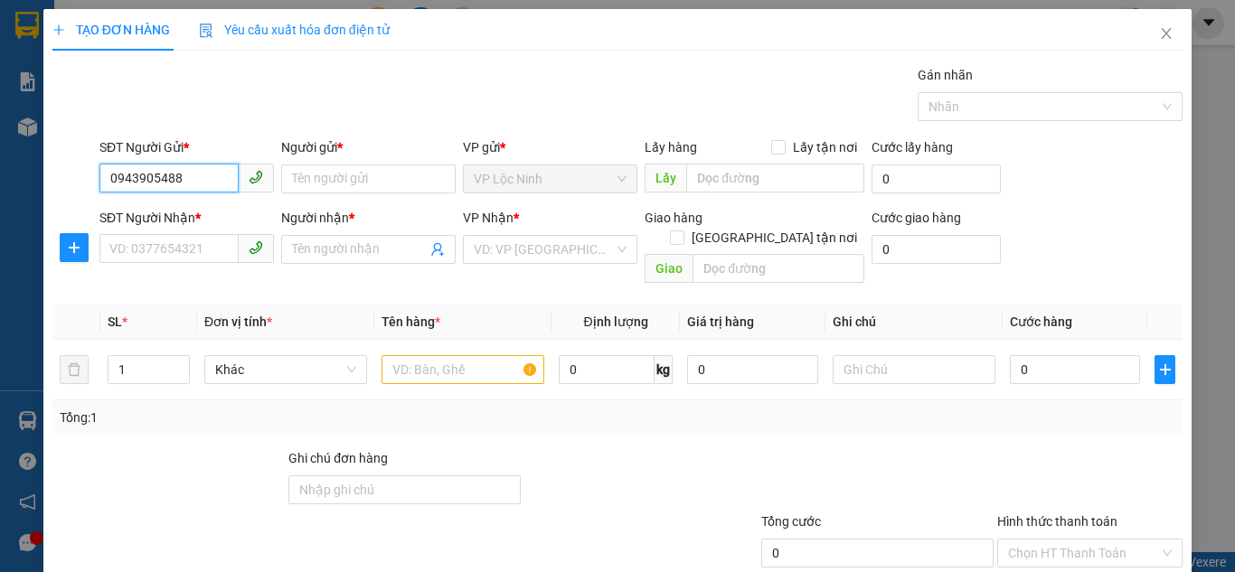
click at [155, 174] on input "0943905488" at bounding box center [168, 178] width 139 height 29
click at [200, 219] on div "0943905488 - c út" at bounding box center [184, 215] width 151 height 20
type input "c út"
type input "0918663225"
type input "hiển"
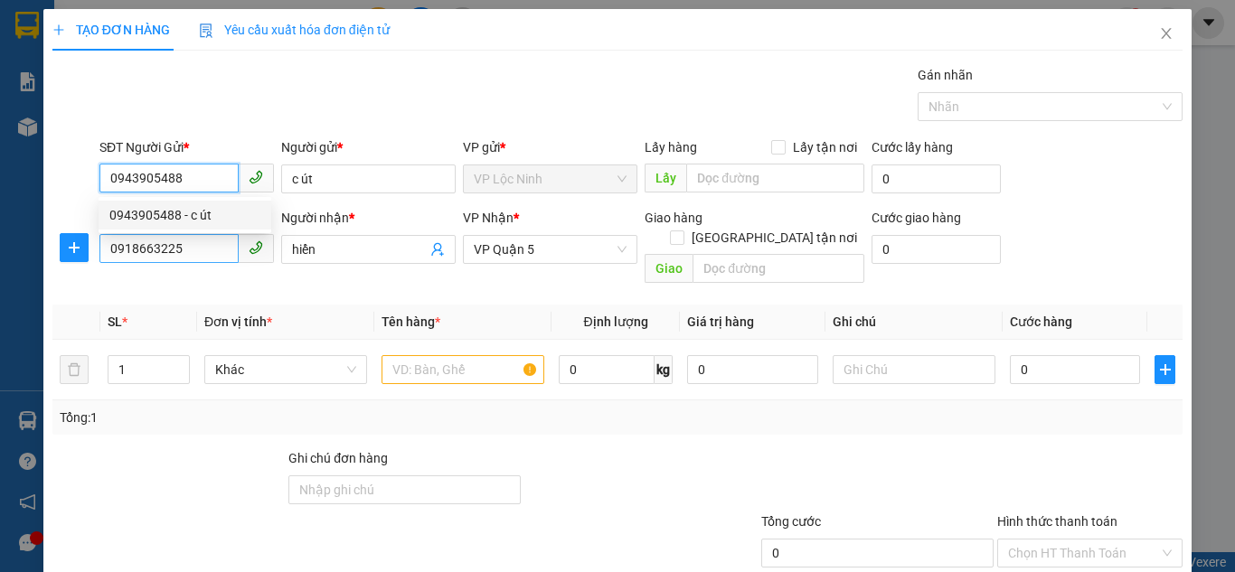
type input "30.000"
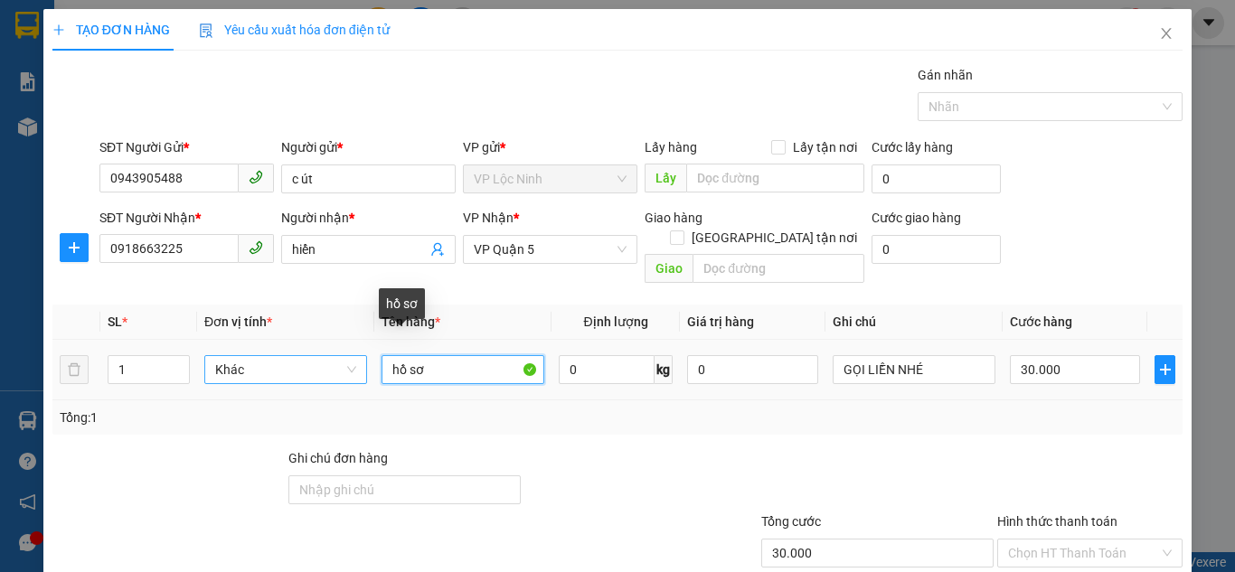
drag, startPoint x: 454, startPoint y: 354, endPoint x: 298, endPoint y: 354, distance: 155.5
click at [298, 354] on tr "1 Khác hồ sơ 0 kg 0 GỌI LIỀN NHÉ 30.000" at bounding box center [617, 370] width 1130 height 61
click at [587, 257] on span "VP Quận 5" at bounding box center [550, 249] width 153 height 27
type input "TÚI VÀNG"
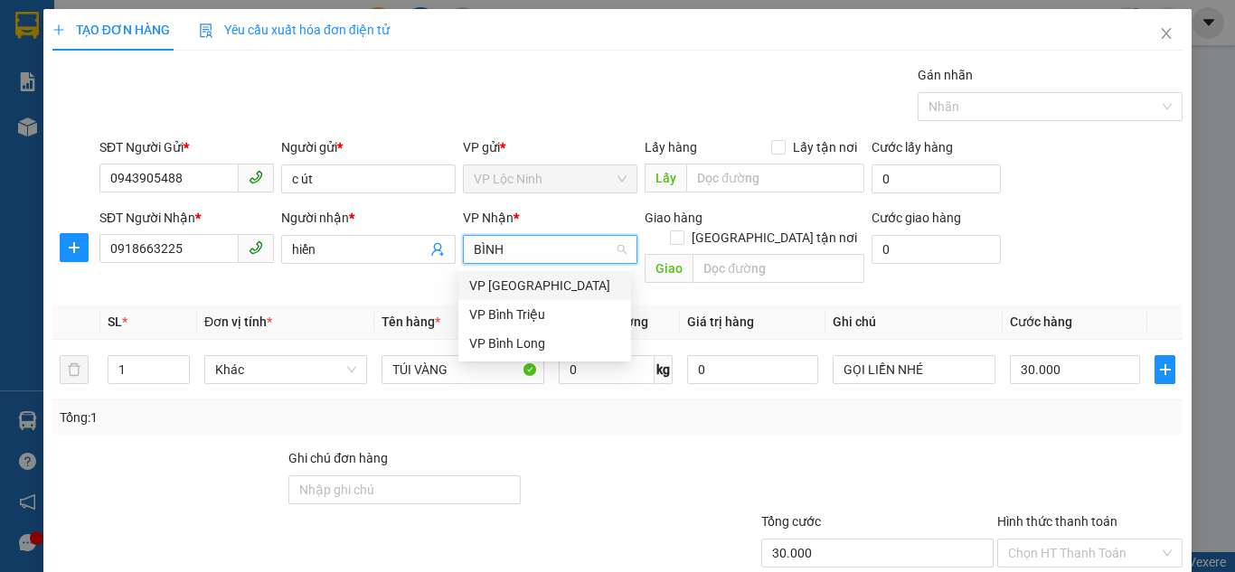
type input "BÌNH"
click at [524, 305] on div "VP Bình Triệu" at bounding box center [544, 315] width 151 height 20
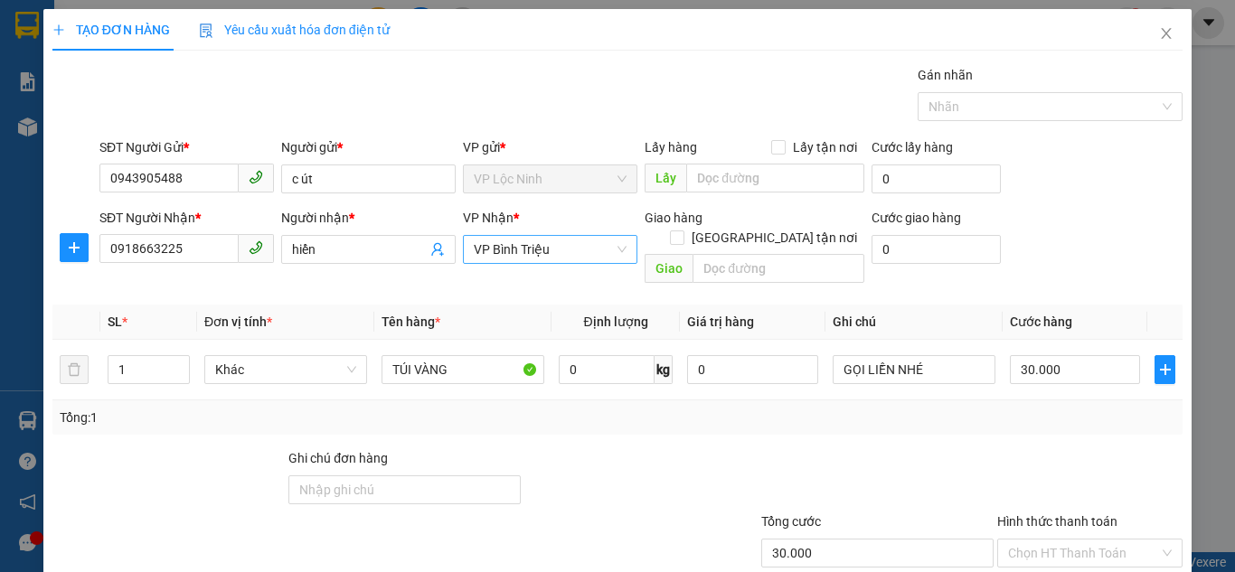
click at [972, 401] on div "Tổng: 1" at bounding box center [617, 418] width 1130 height 34
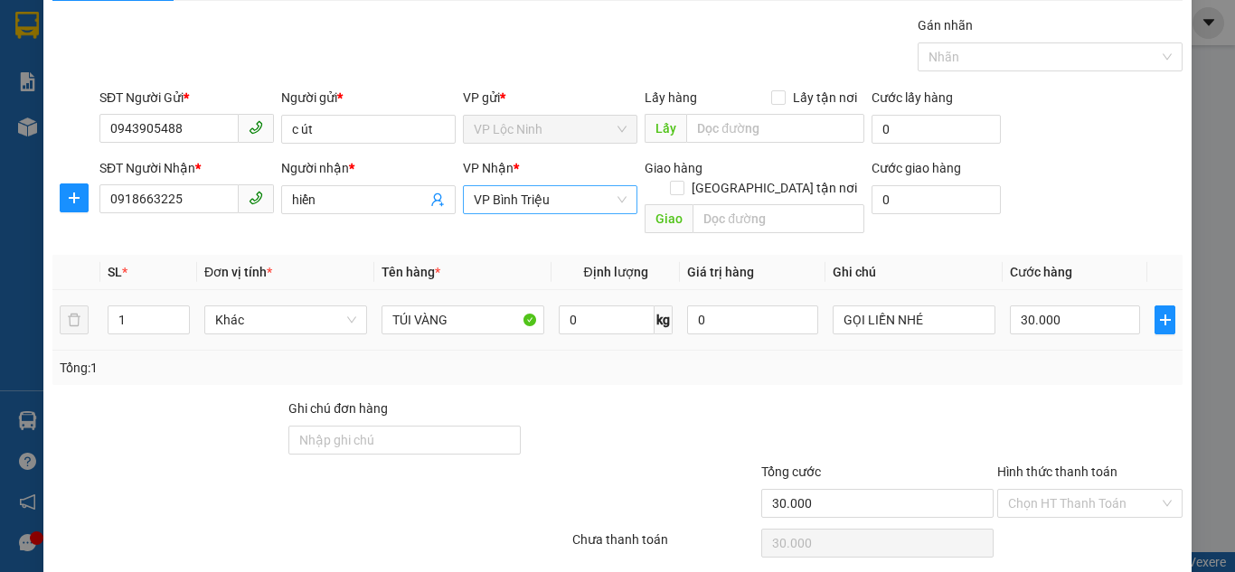
scroll to position [97, 0]
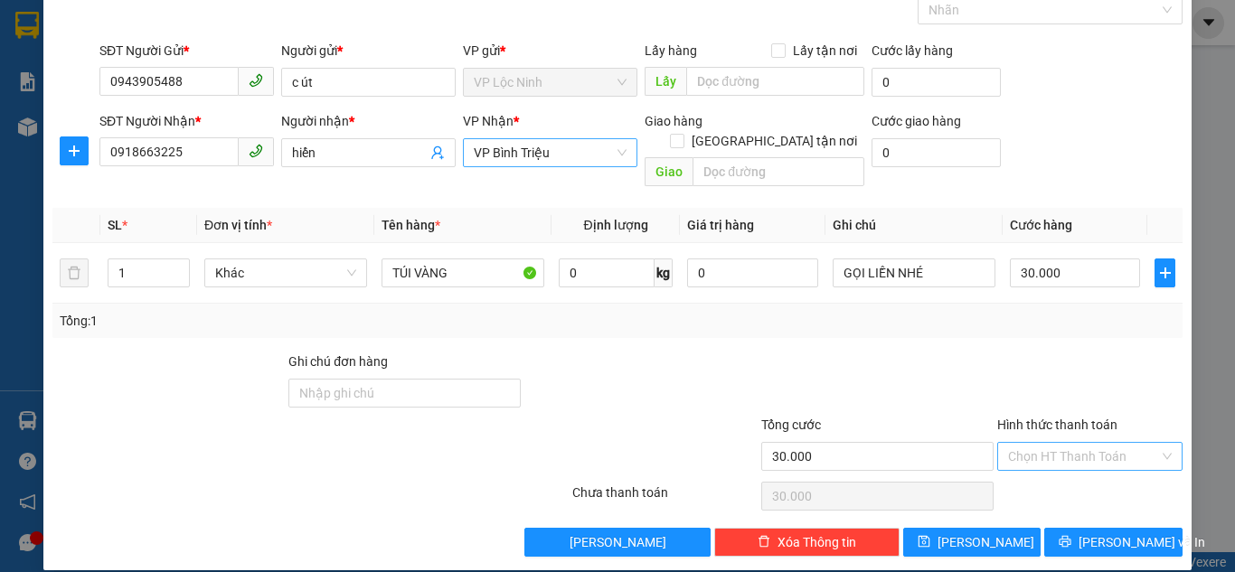
click at [1035, 443] on input "Hình thức thanh toán" at bounding box center [1083, 456] width 151 height 27
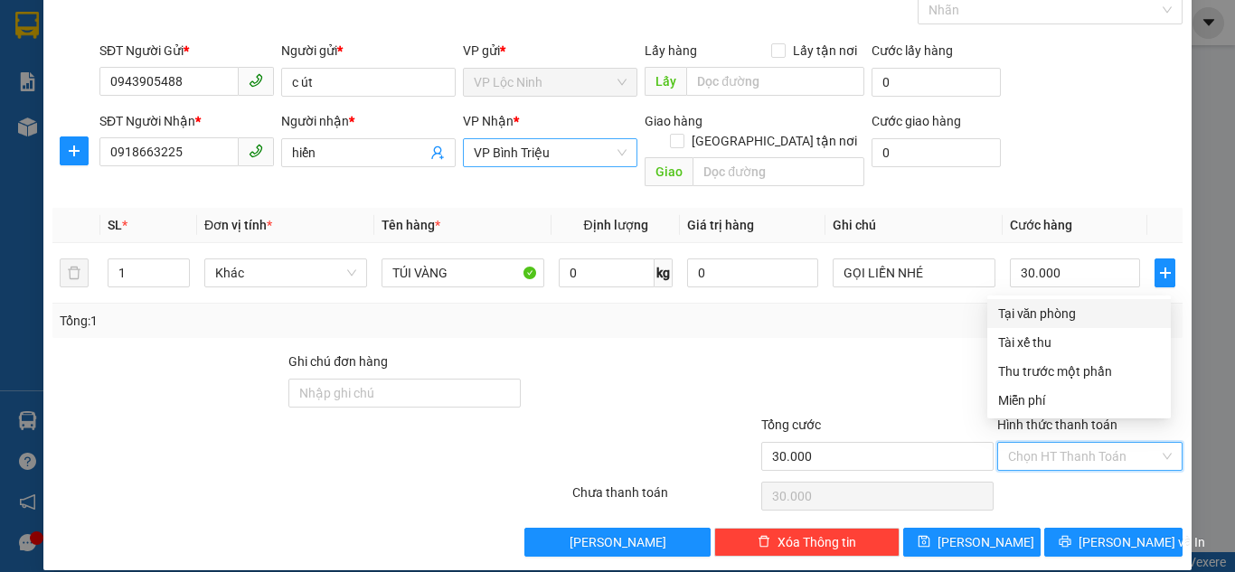
click at [1035, 315] on div "Tại văn phòng" at bounding box center [1079, 314] width 162 height 20
type input "0"
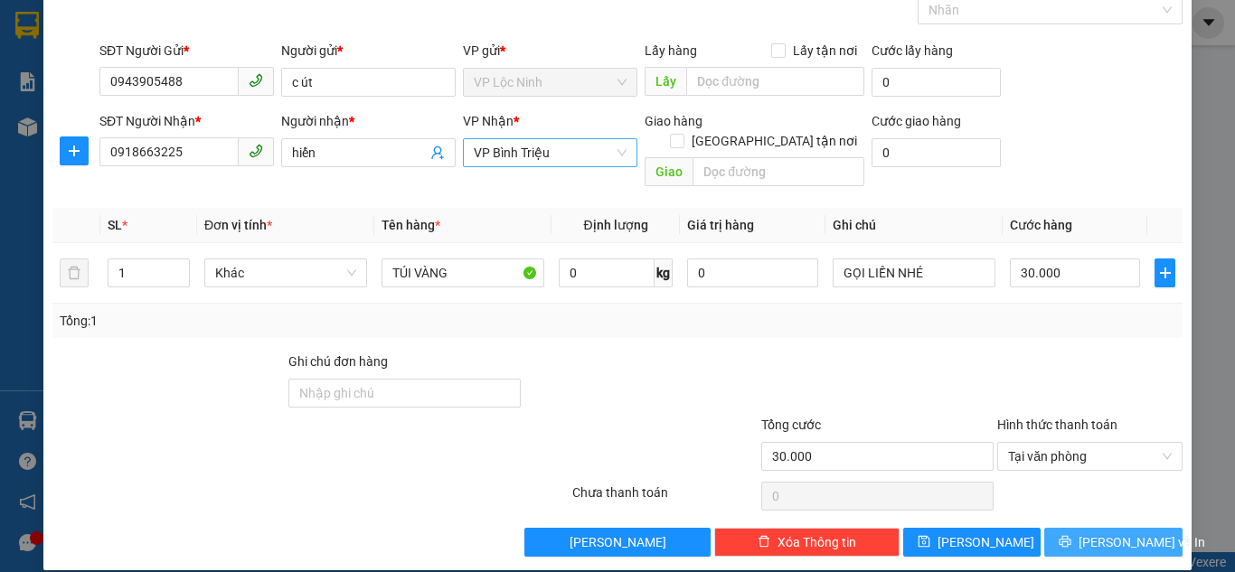
click at [1071, 535] on icon "printer" at bounding box center [1065, 541] width 13 height 13
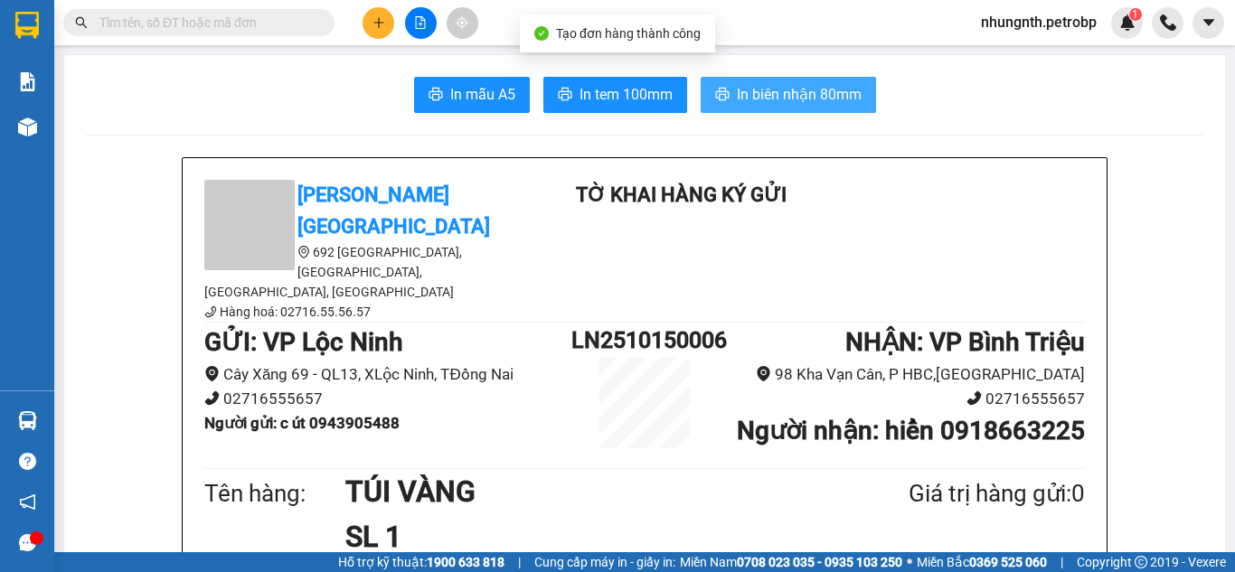
drag, startPoint x: 782, startPoint y: 106, endPoint x: 825, endPoint y: 99, distance: 43.1
click at [782, 105] on span "In biên nhận 80mm" at bounding box center [799, 94] width 125 height 23
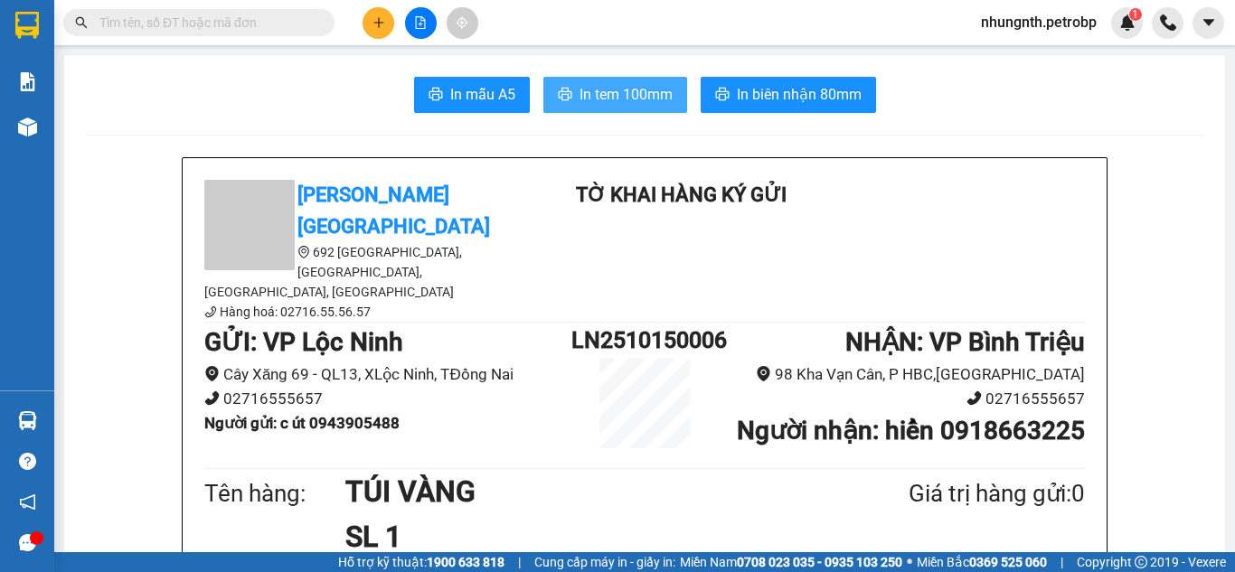
click at [627, 86] on span "In tem 100mm" at bounding box center [626, 94] width 93 height 23
drag, startPoint x: 639, startPoint y: 91, endPoint x: 809, endPoint y: 102, distance: 170.3
click at [639, 90] on span "In tem 100mm" at bounding box center [626, 94] width 93 height 23
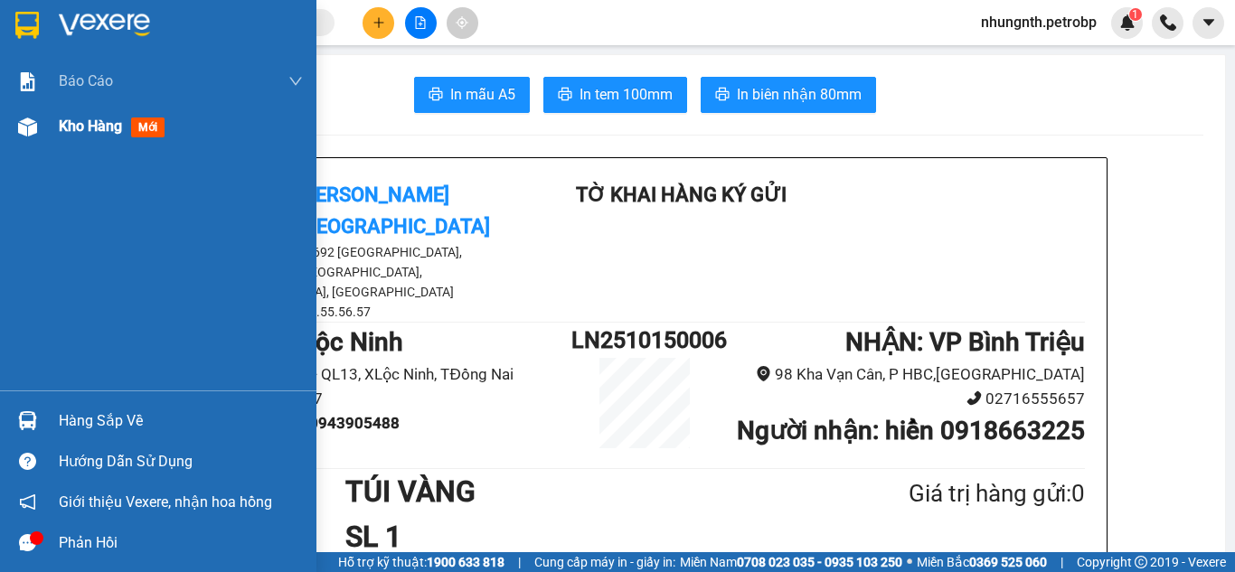
click at [64, 125] on span "Kho hàng" at bounding box center [90, 126] width 63 height 17
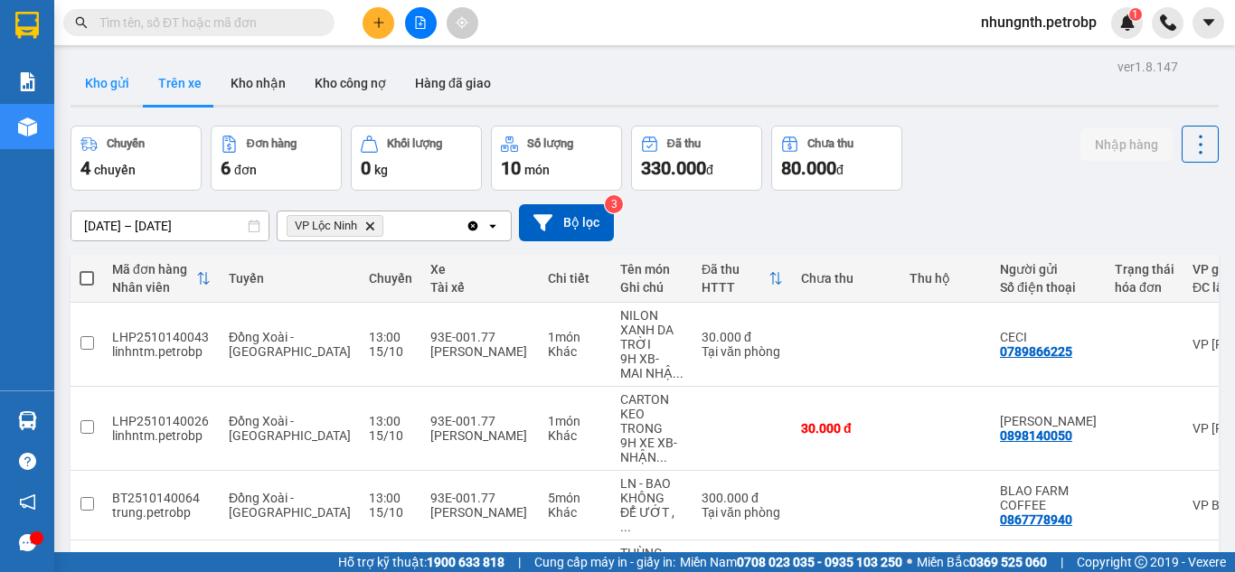
click at [113, 85] on button "Kho gửi" at bounding box center [107, 82] width 73 height 43
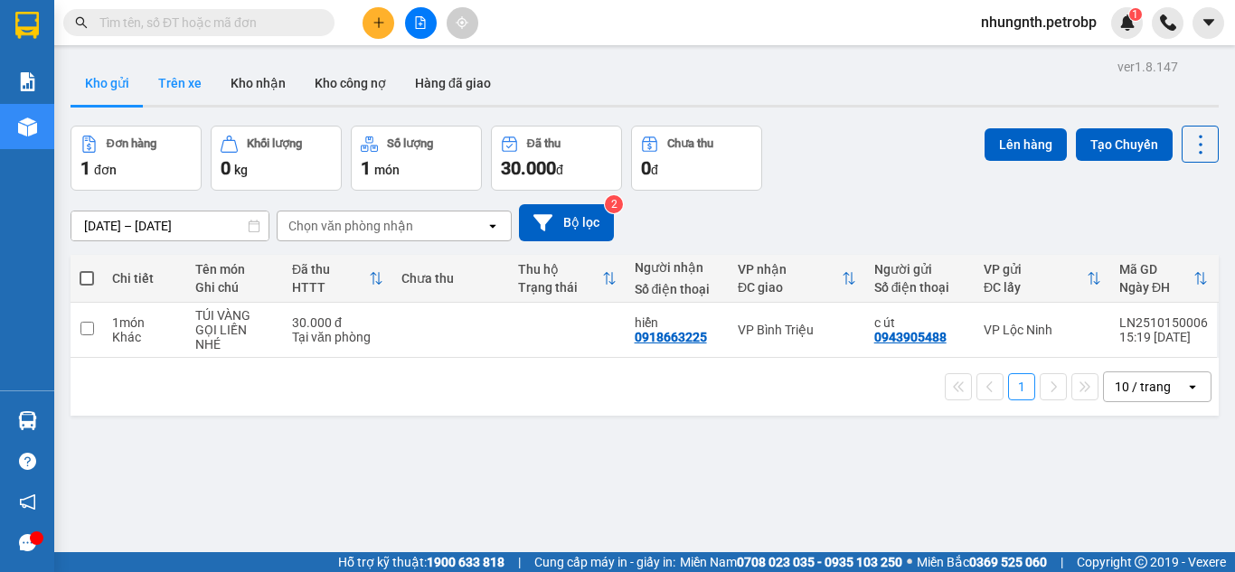
click at [194, 80] on button "Trên xe" at bounding box center [180, 82] width 72 height 43
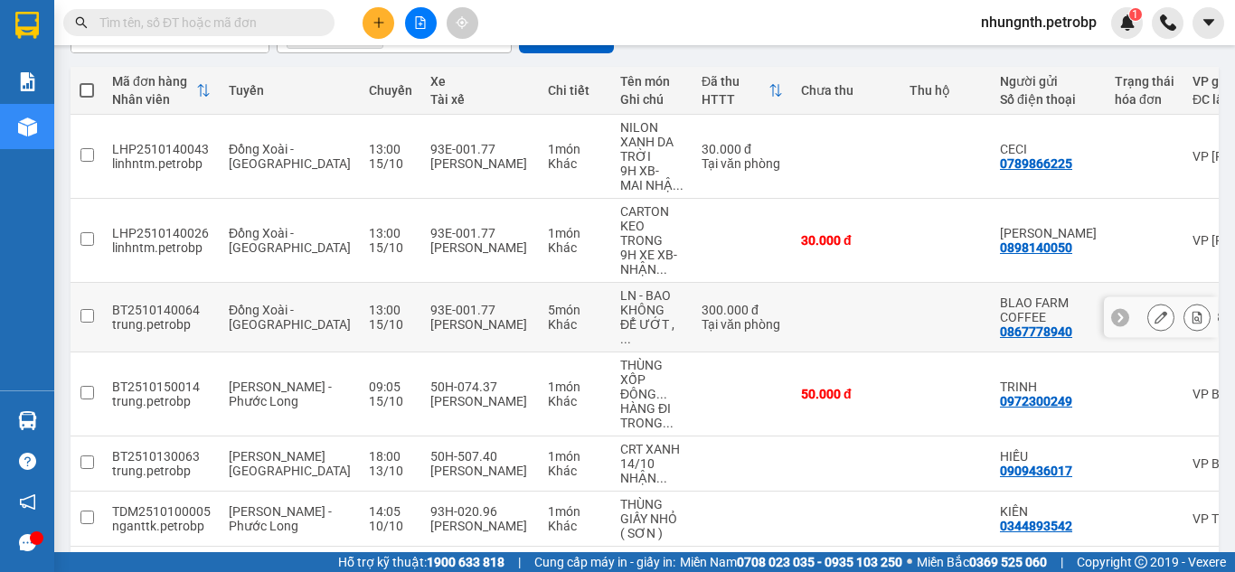
scroll to position [159, 0]
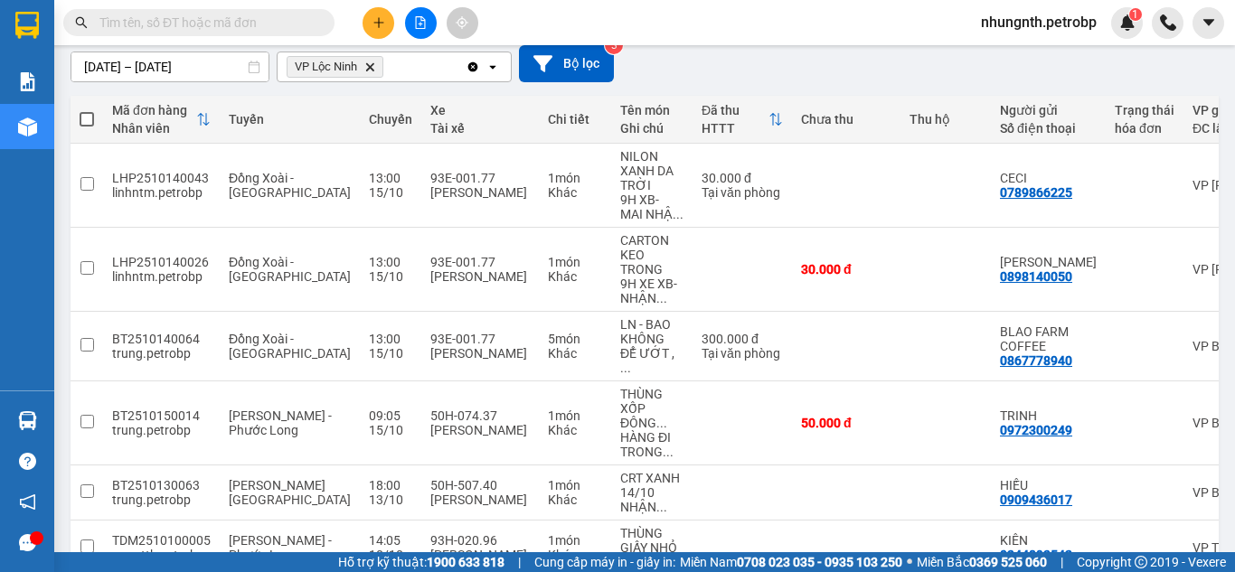
click at [269, 10] on span at bounding box center [198, 22] width 271 height 27
click at [259, 29] on input "text" at bounding box center [205, 23] width 213 height 20
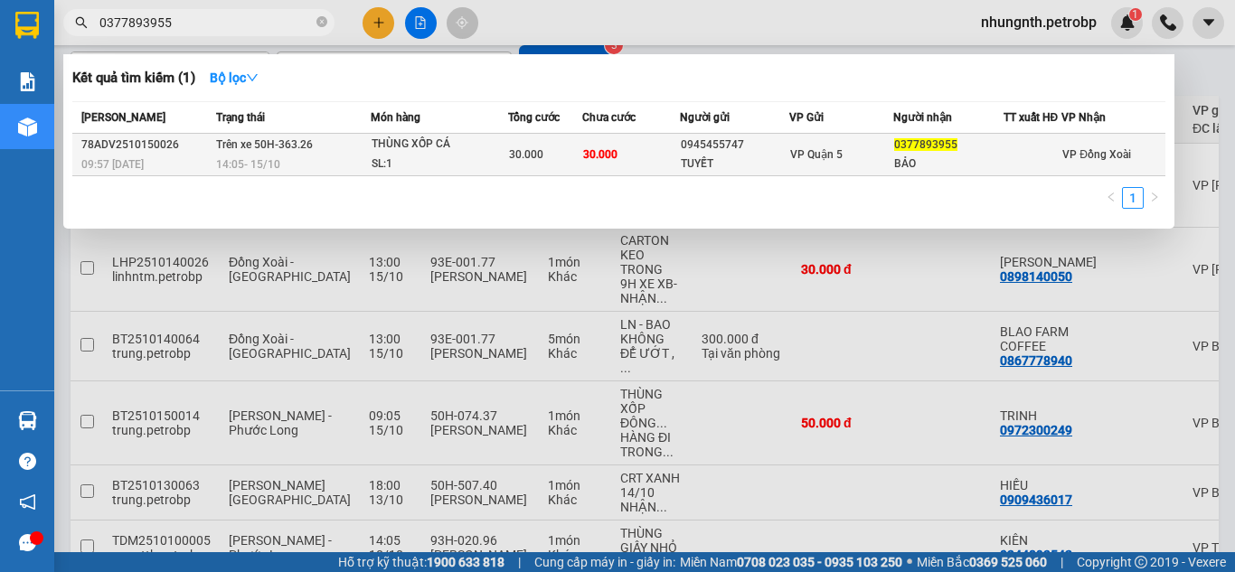
type input "0377893955"
click at [484, 147] on div "THÙNG XỐP CÁ" at bounding box center [440, 145] width 136 height 20
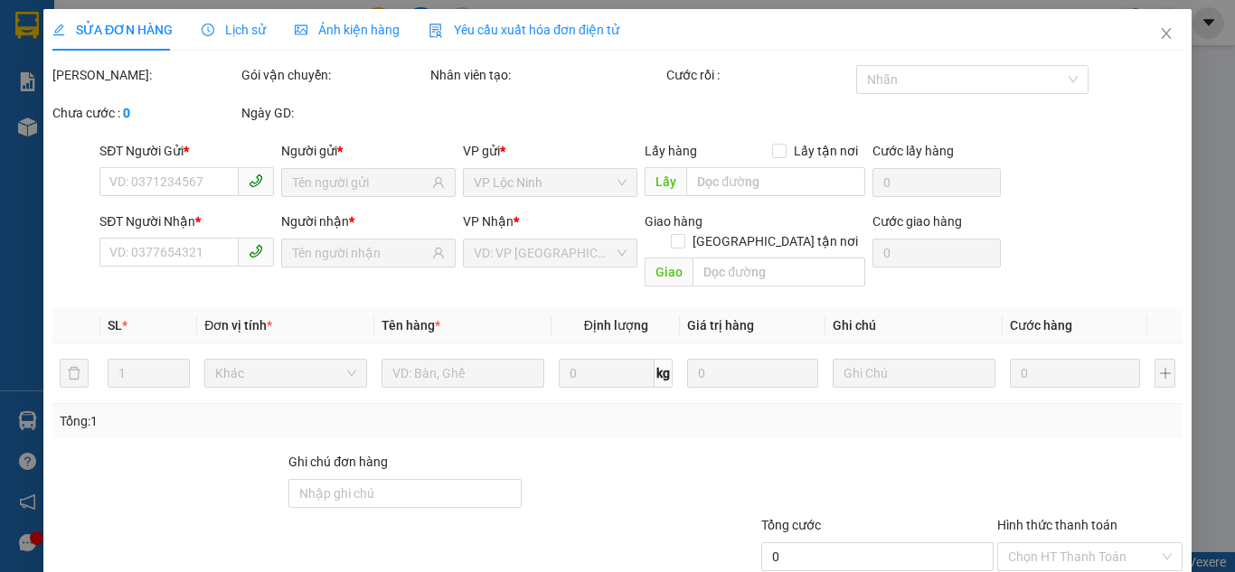
type input "0945455747"
type input "TUYẾT"
type input "0377893955"
type input "BẢO"
type input "30.000"
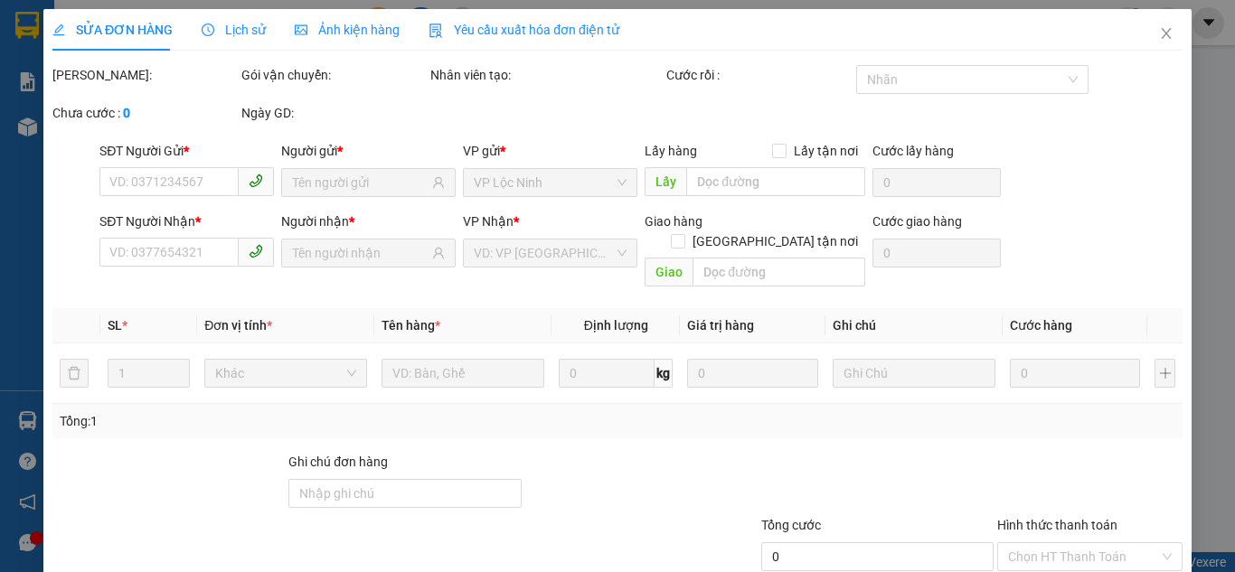
type input "30.000"
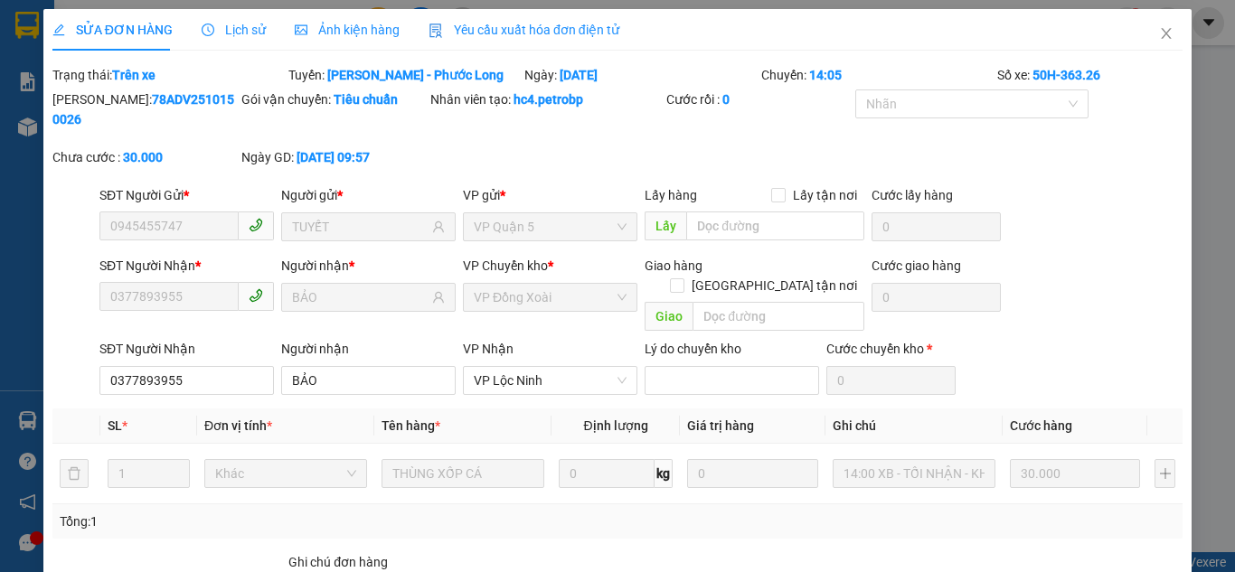
click at [229, 26] on span "Lịch sử" at bounding box center [234, 30] width 64 height 14
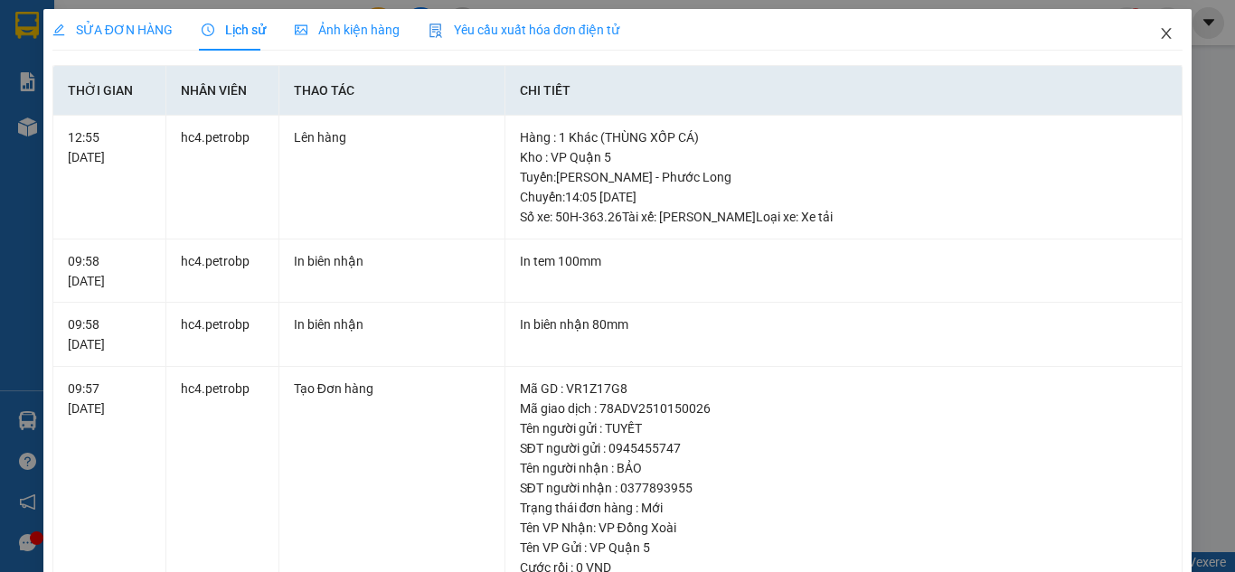
click at [1159, 34] on icon "close" at bounding box center [1166, 33] width 14 height 14
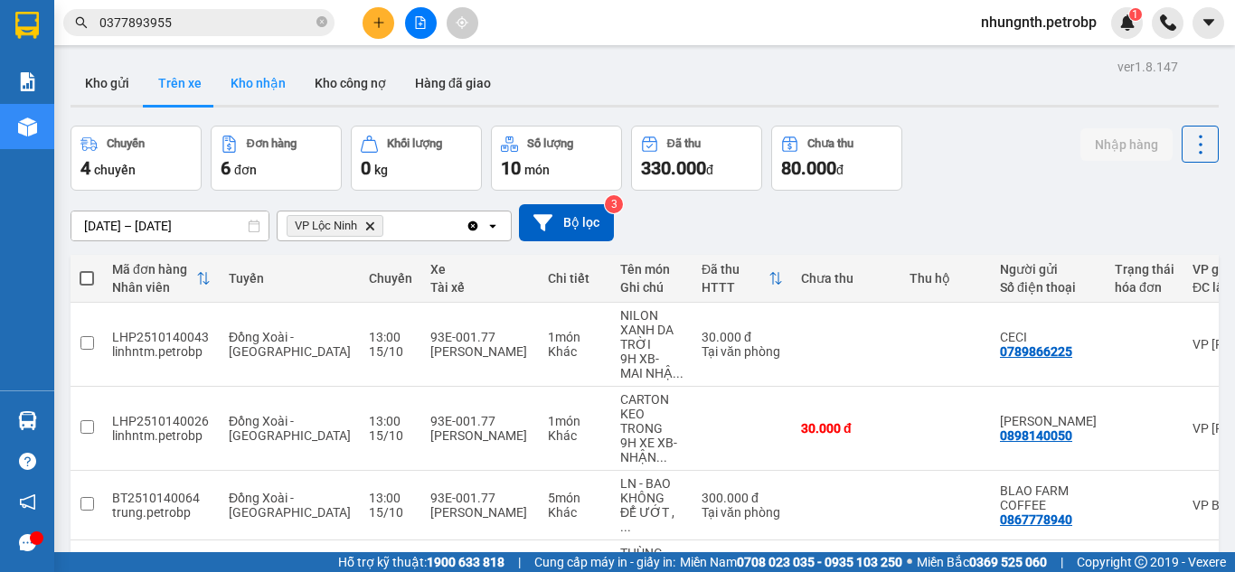
click at [275, 73] on button "Kho nhận" at bounding box center [258, 82] width 84 height 43
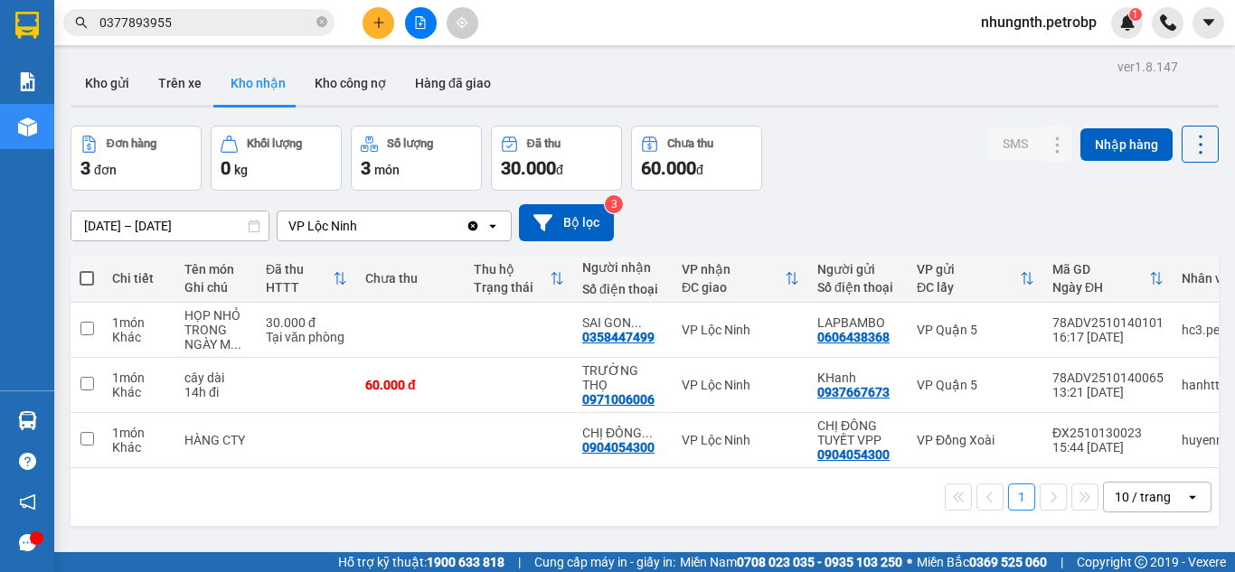
click at [88, 225] on input "[DATE] – [DATE]" at bounding box center [169, 226] width 197 height 29
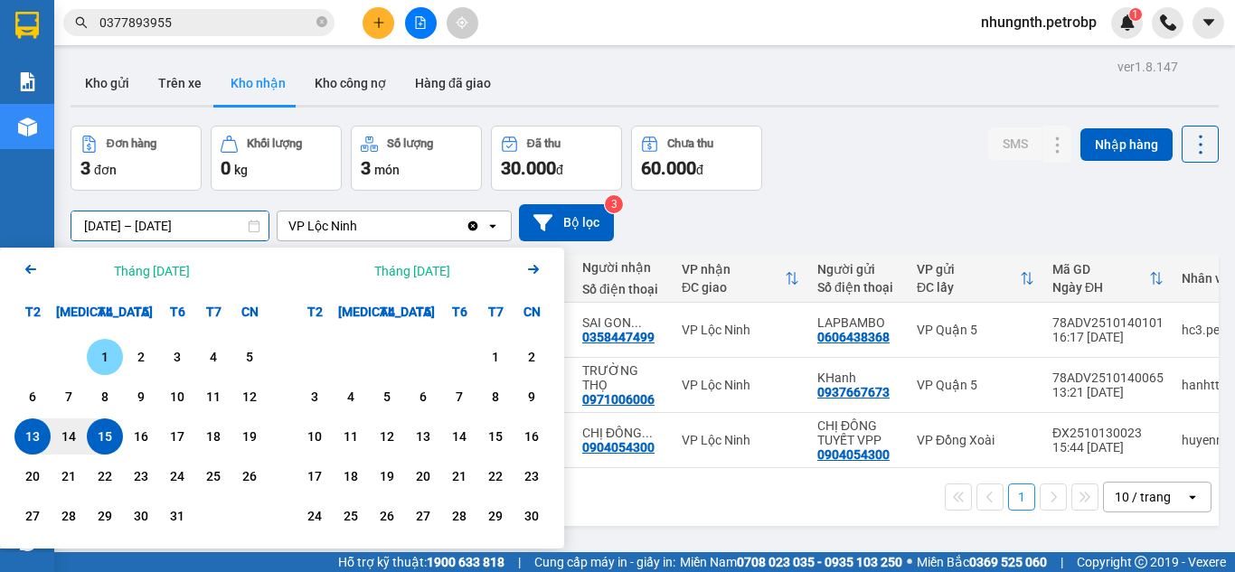
drag, startPoint x: 96, startPoint y: 350, endPoint x: 96, endPoint y: 378, distance: 28.0
click at [96, 351] on div "1" at bounding box center [104, 357] width 25 height 22
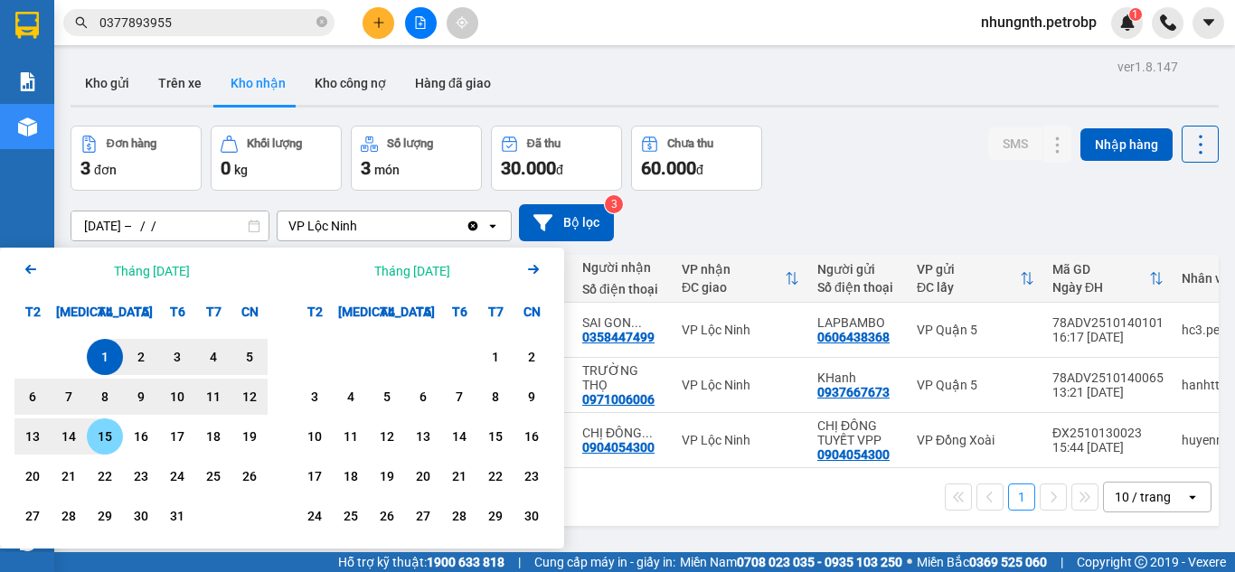
click at [102, 429] on div "15" at bounding box center [104, 437] width 25 height 22
type input "[DATE] – [DATE]"
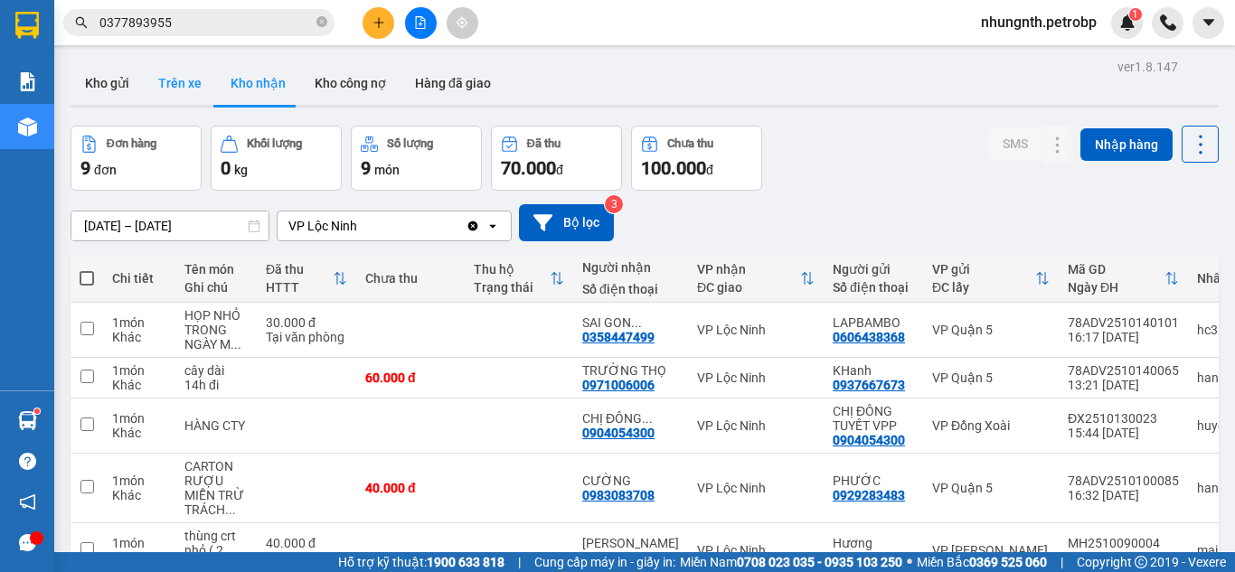
click at [187, 83] on button "Trên xe" at bounding box center [180, 82] width 72 height 43
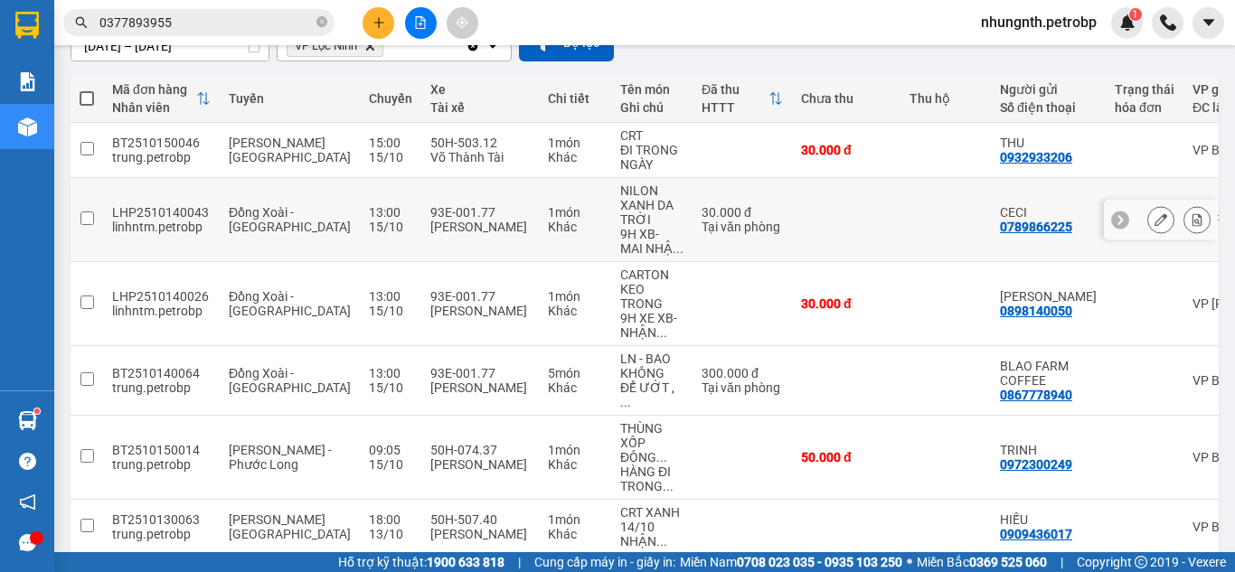
scroll to position [181, 0]
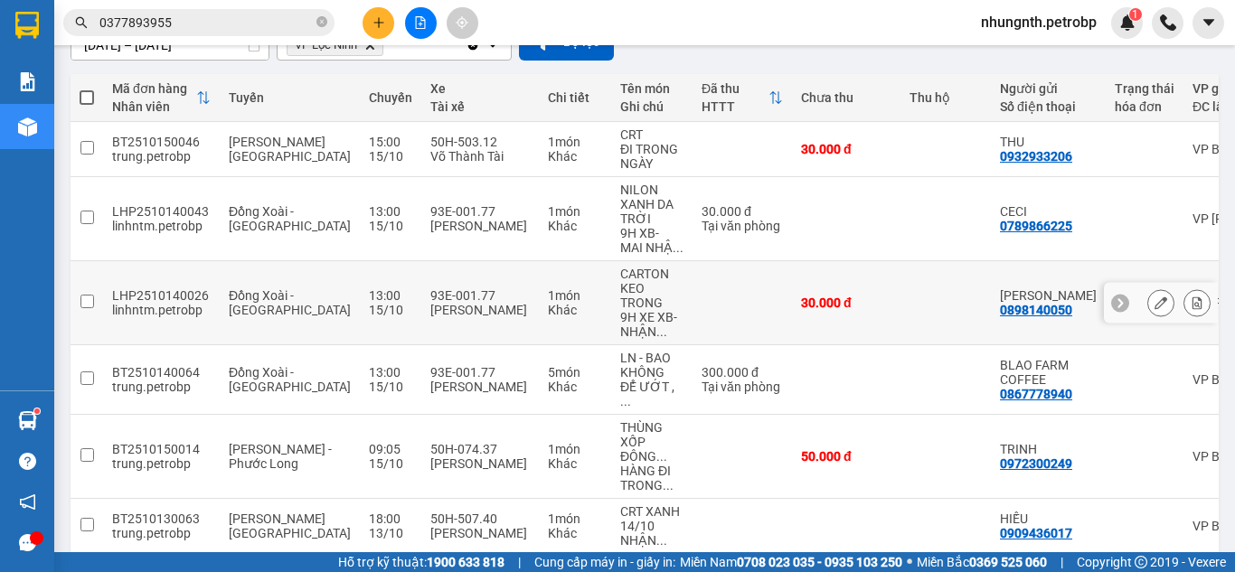
click at [1191, 303] on icon at bounding box center [1197, 303] width 13 height 13
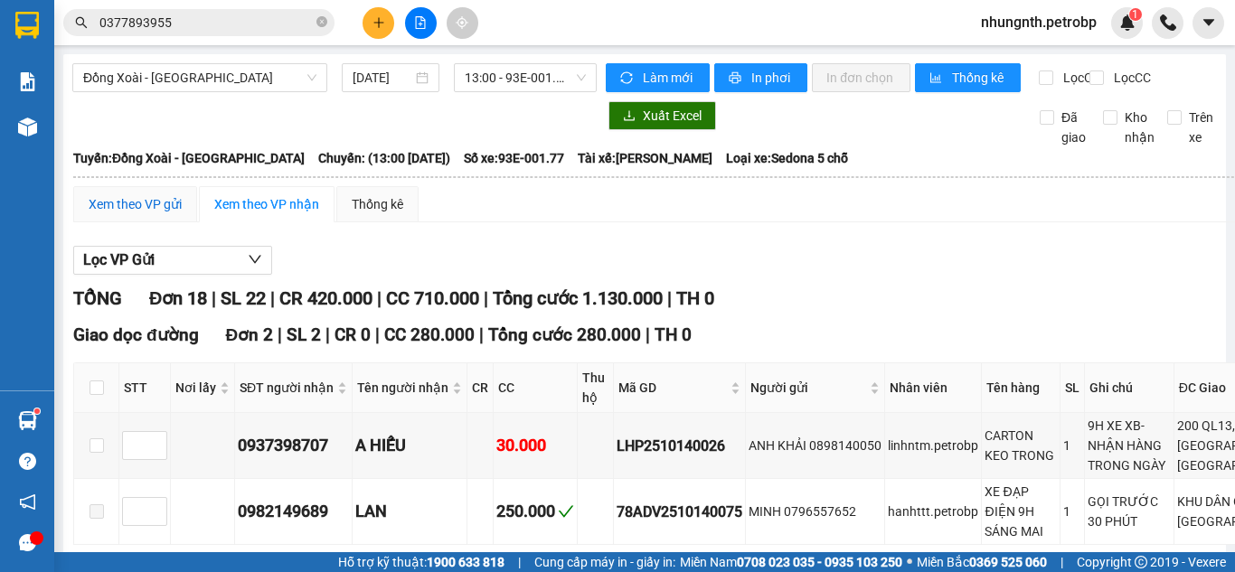
click at [162, 214] on div "Xem theo VP gửi" at bounding box center [135, 204] width 93 height 20
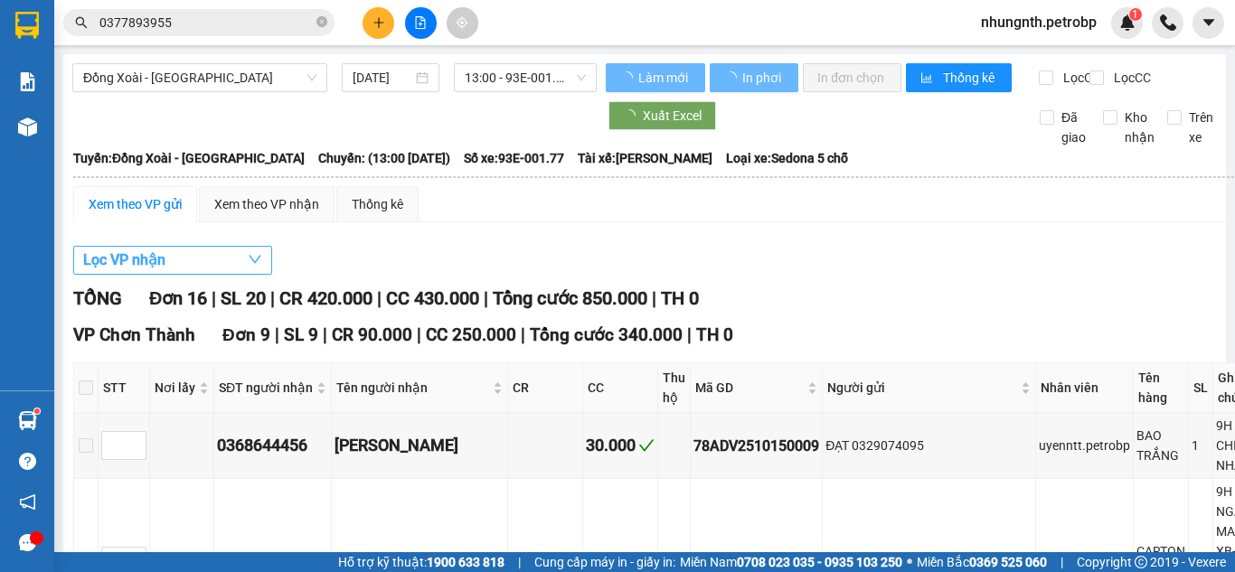
click at [152, 271] on span "Lọc VP nhận" at bounding box center [124, 260] width 82 height 23
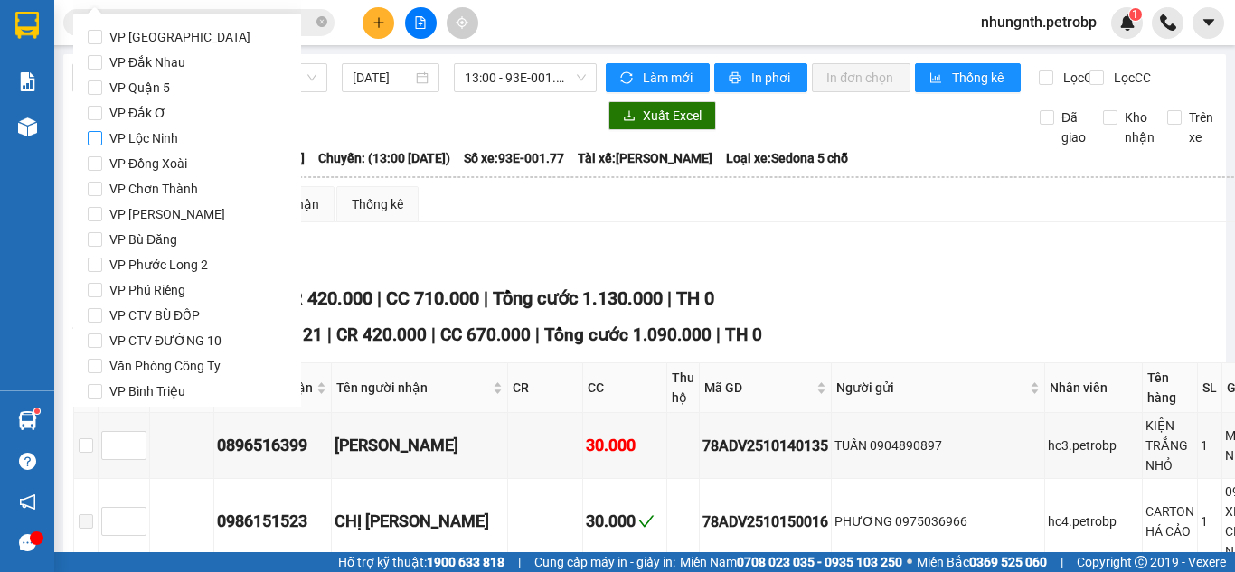
click at [146, 137] on span "VP Lộc Ninh" at bounding box center [143, 138] width 83 height 25
click at [102, 137] on input "VP Lộc Ninh" at bounding box center [95, 138] width 14 height 14
checkbox input "true"
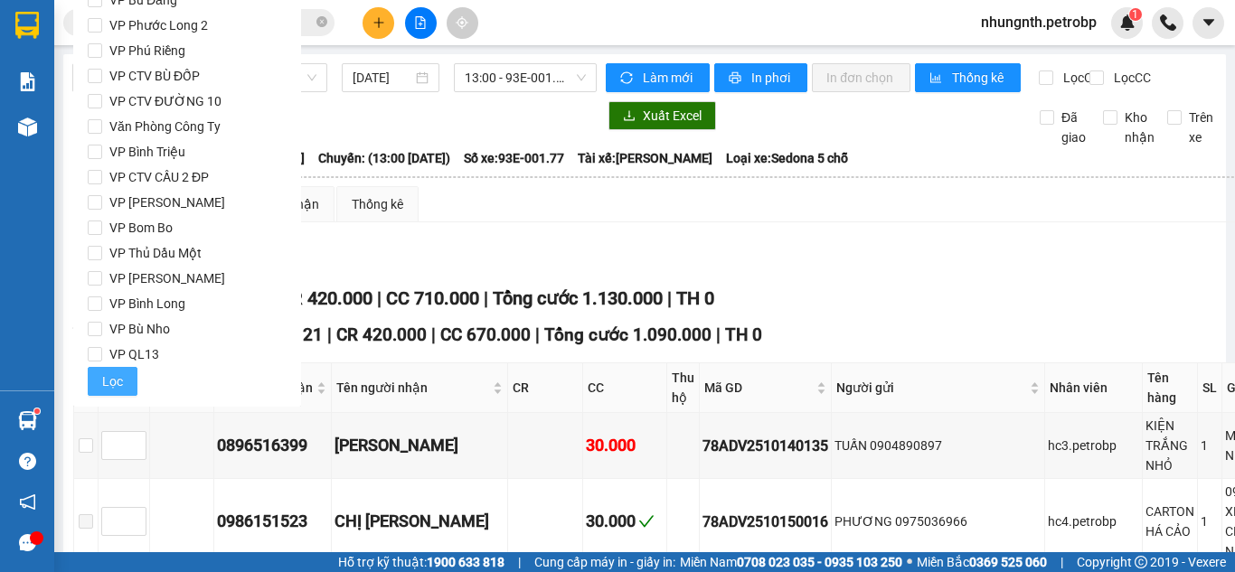
click at [110, 374] on span "Lọc" at bounding box center [112, 382] width 21 height 20
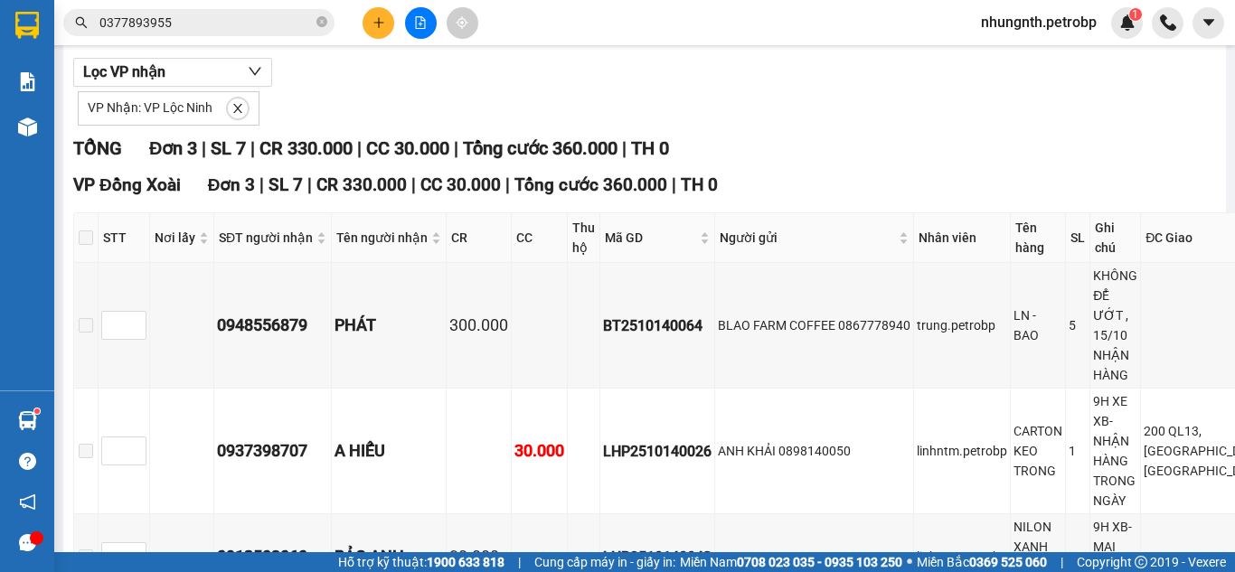
scroll to position [157, 0]
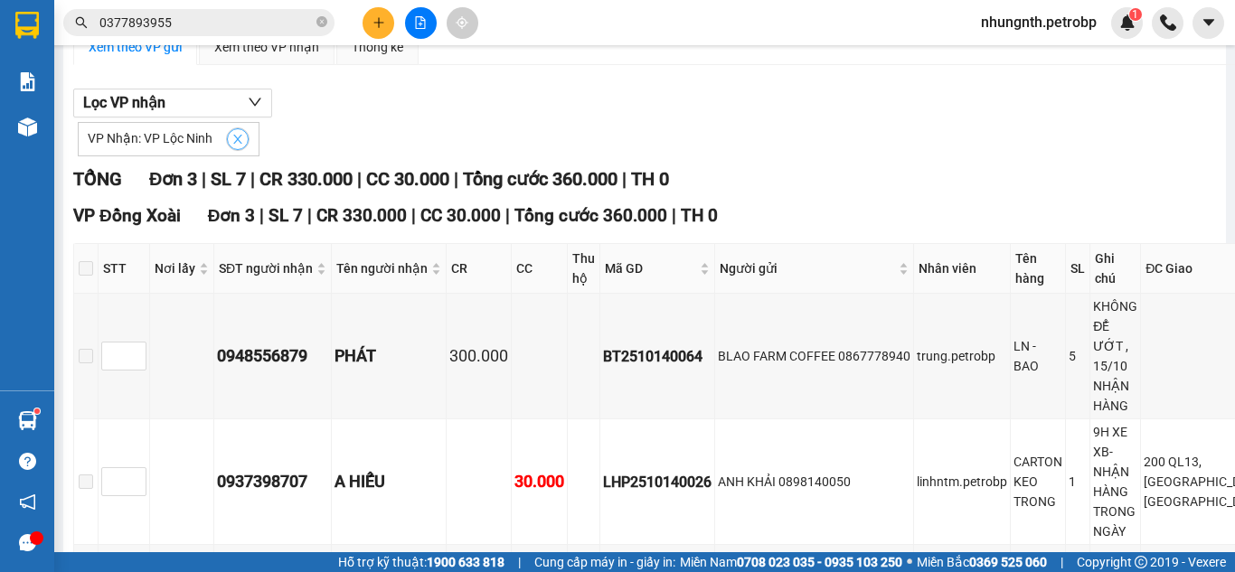
click at [240, 146] on icon "close" at bounding box center [237, 139] width 13 height 13
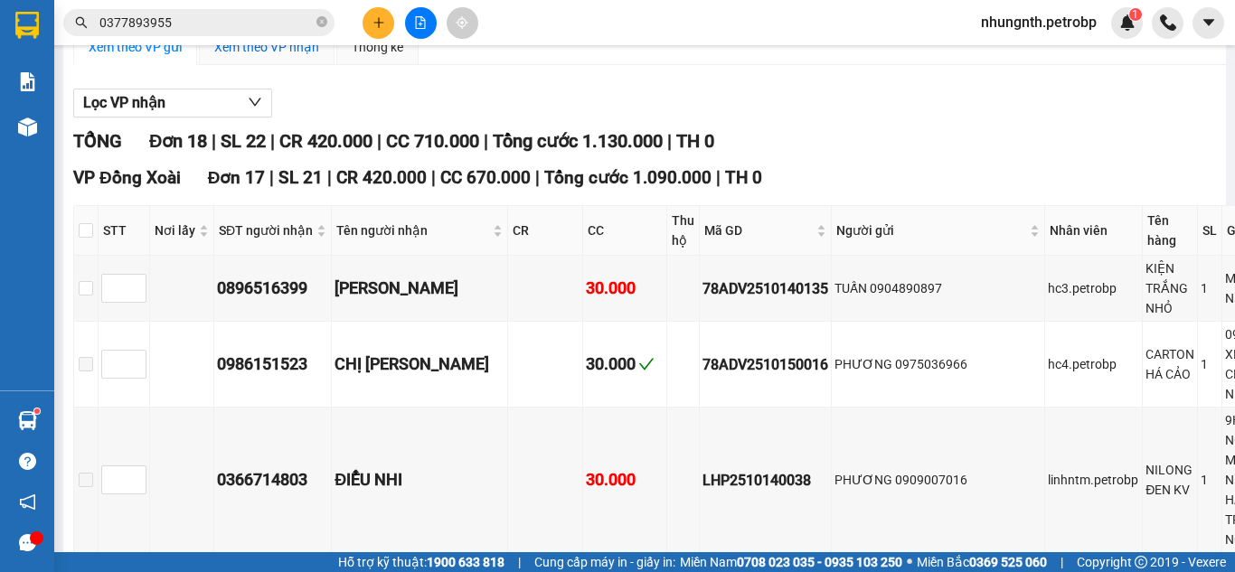
click at [271, 57] on div "Xem theo VP nhận" at bounding box center [266, 47] width 105 height 20
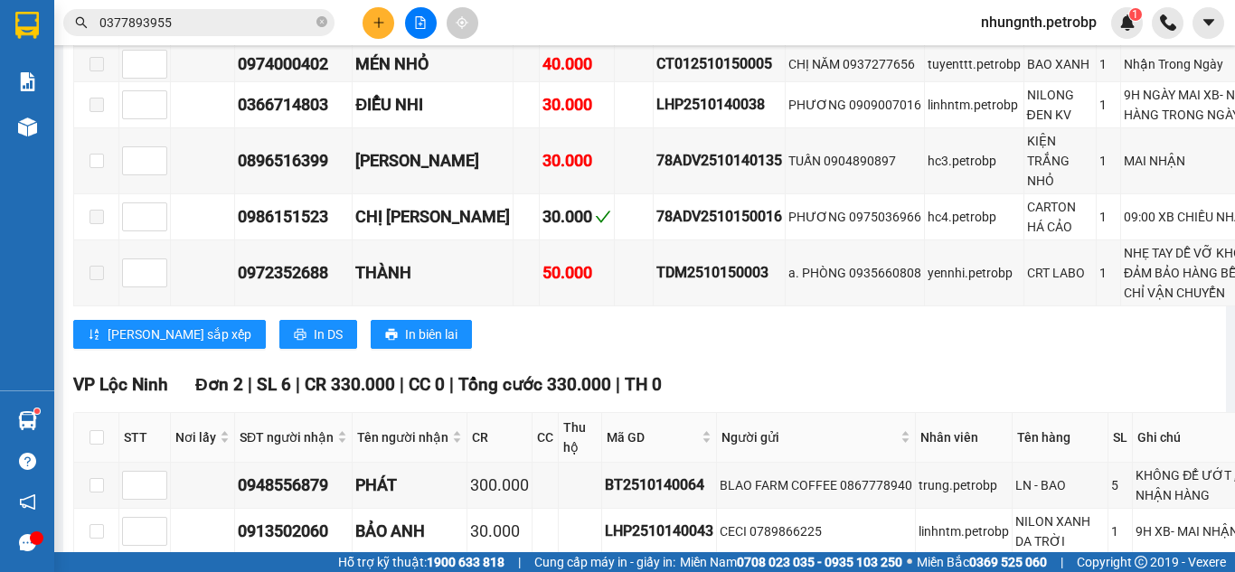
scroll to position [1769, 0]
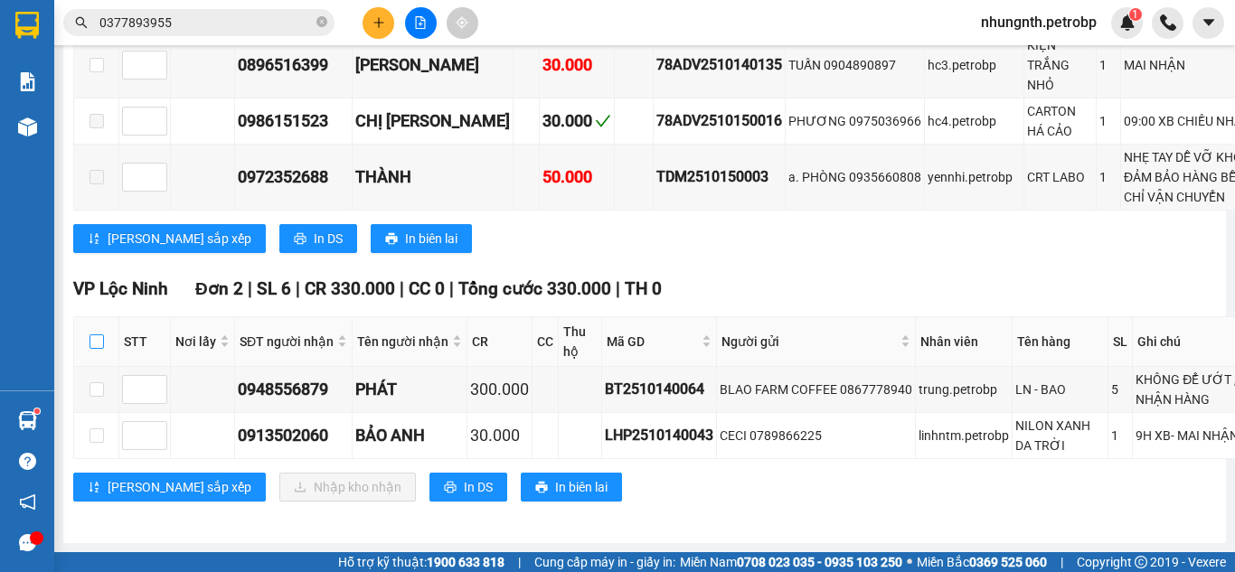
click at [99, 335] on input "checkbox" at bounding box center [97, 342] width 14 height 14
checkbox input "true"
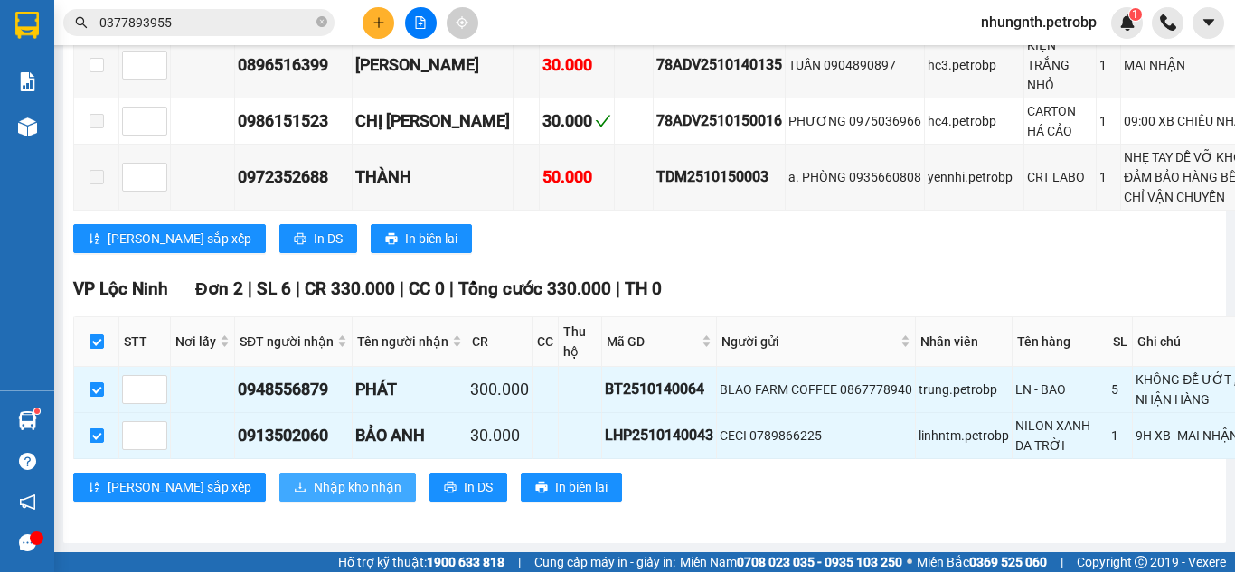
click at [294, 481] on icon "download" at bounding box center [300, 487] width 13 height 13
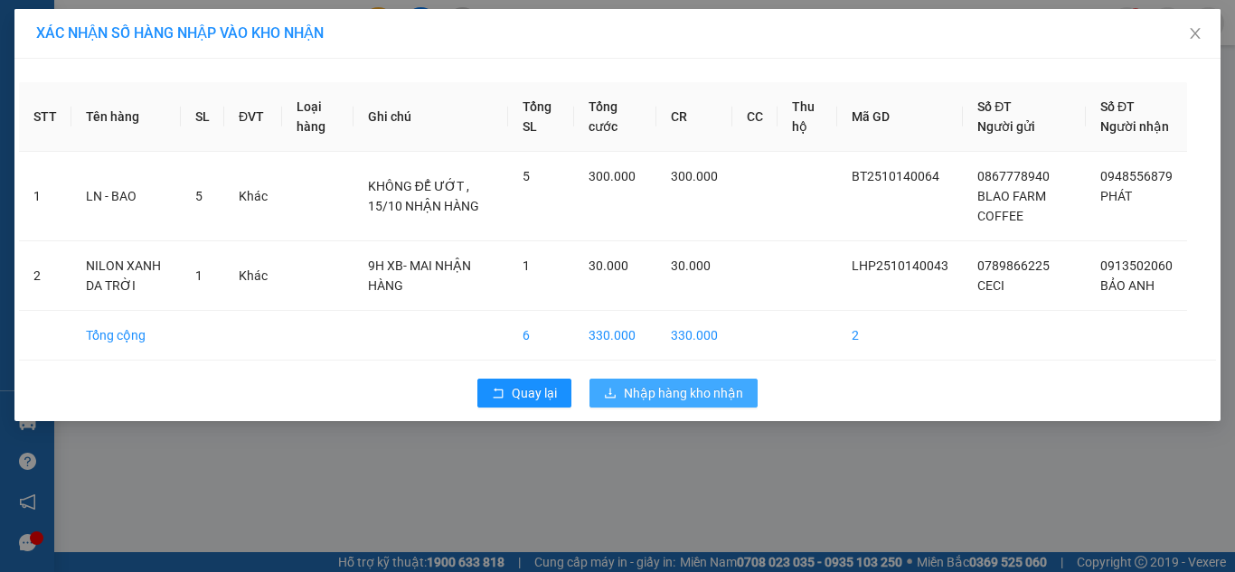
click at [687, 403] on span "Nhập hàng kho nhận" at bounding box center [683, 393] width 119 height 20
